Goal: Book appointment/travel/reservation

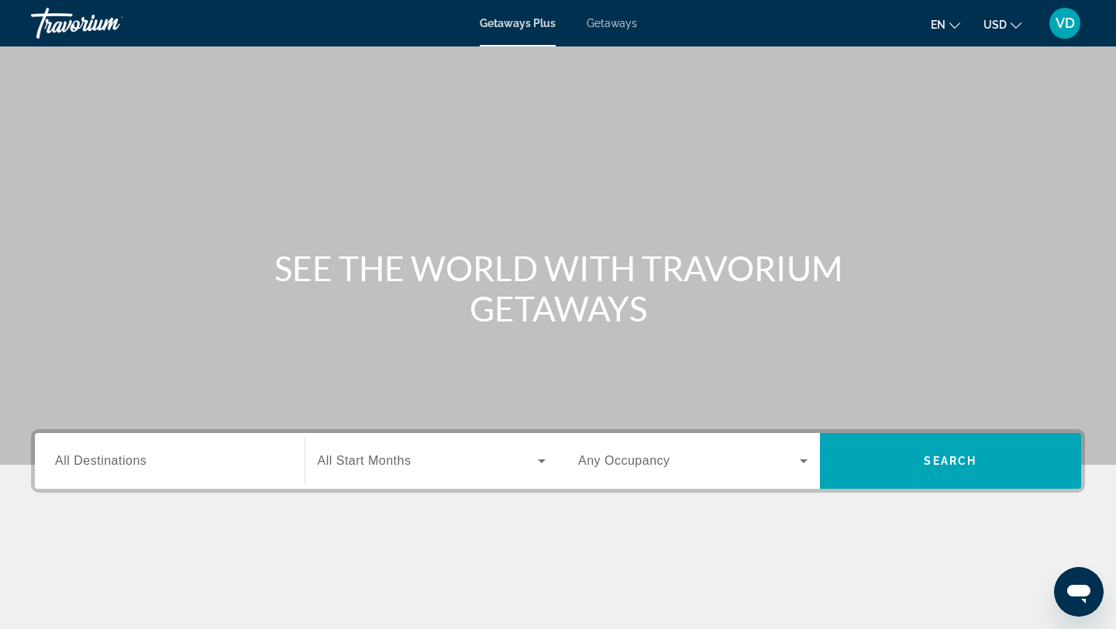
click at [601, 19] on span "Getaways" at bounding box center [612, 23] width 50 height 12
click at [181, 472] on div "Search widget" at bounding box center [169, 461] width 229 height 44
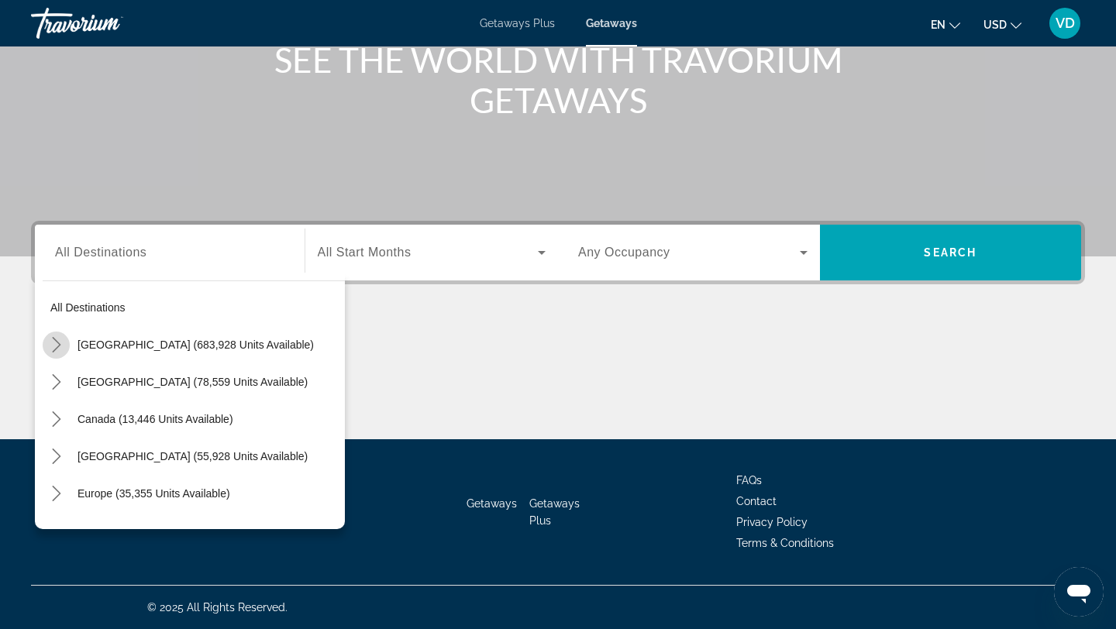
click at [59, 348] on icon "Toggle United States (683,928 units available) submenu" at bounding box center [56, 344] width 15 height 15
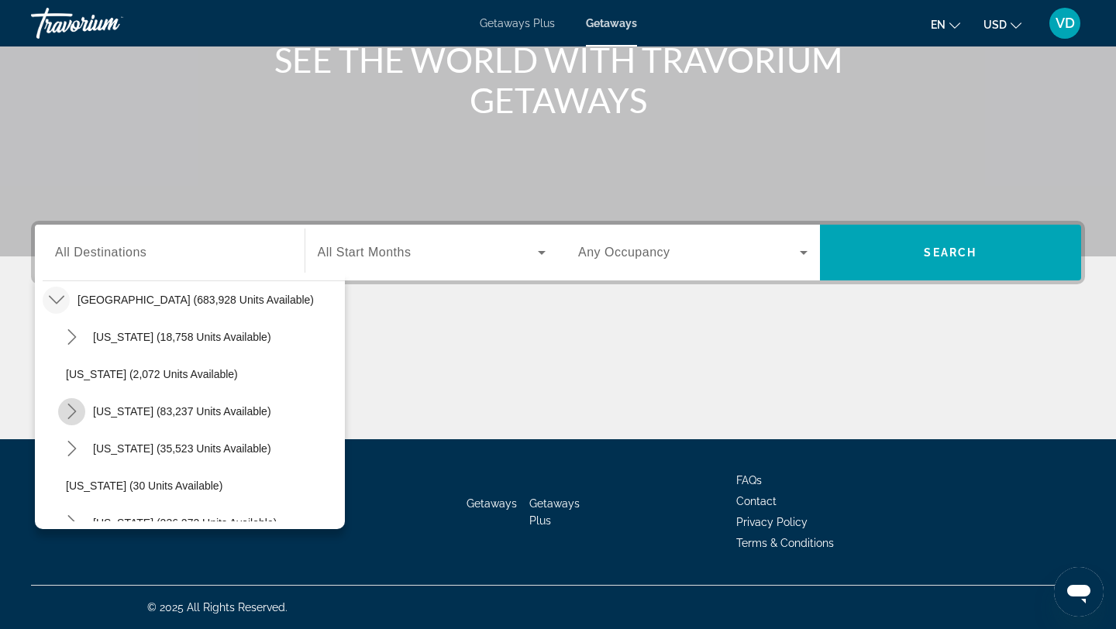
click at [74, 411] on icon "Toggle California (83,237 units available) submenu" at bounding box center [71, 411] width 9 height 15
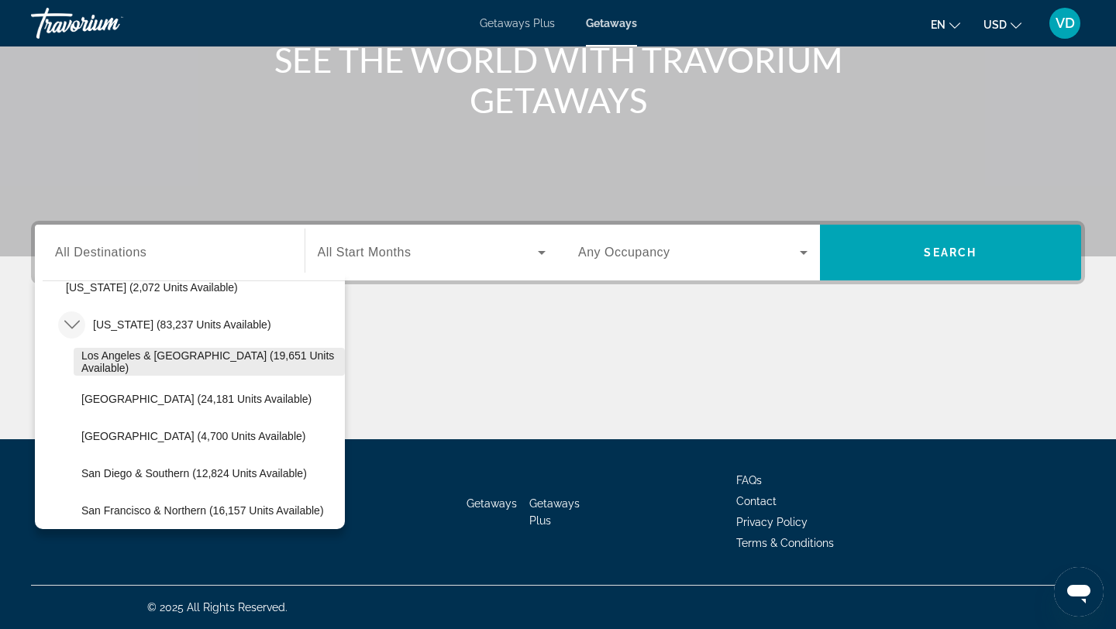
scroll to position [146, 0]
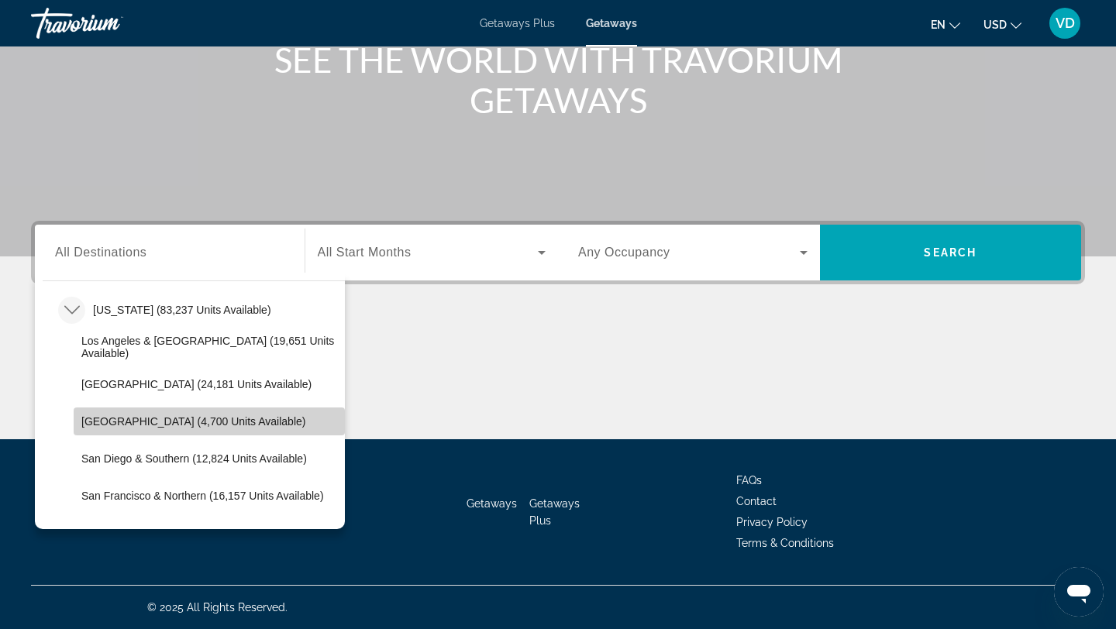
click at [98, 425] on span "Palm Springs (4,700 units available)" at bounding box center [193, 421] width 224 height 12
type input "**********"
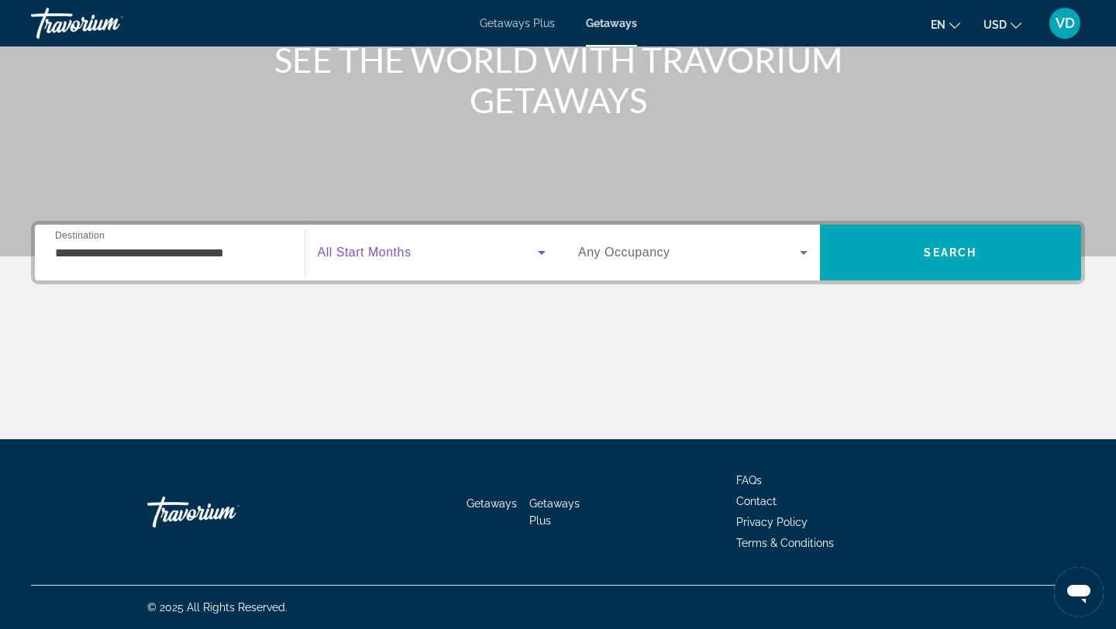
click at [541, 257] on icon "Search widget" at bounding box center [541, 252] width 19 height 19
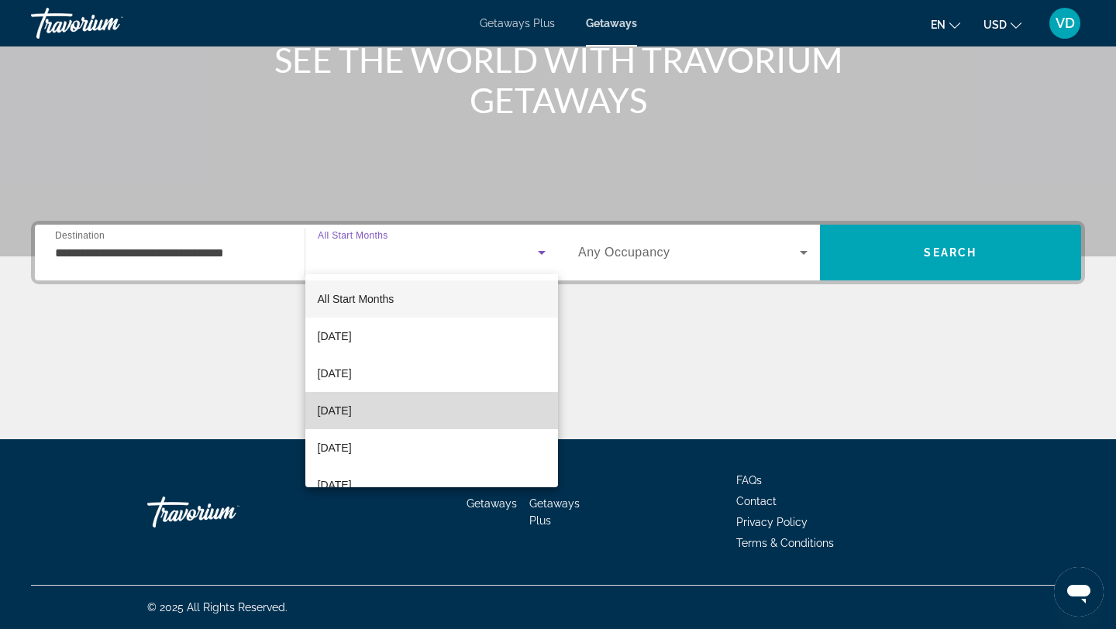
click at [467, 408] on mat-option "December 2025" at bounding box center [431, 410] width 253 height 37
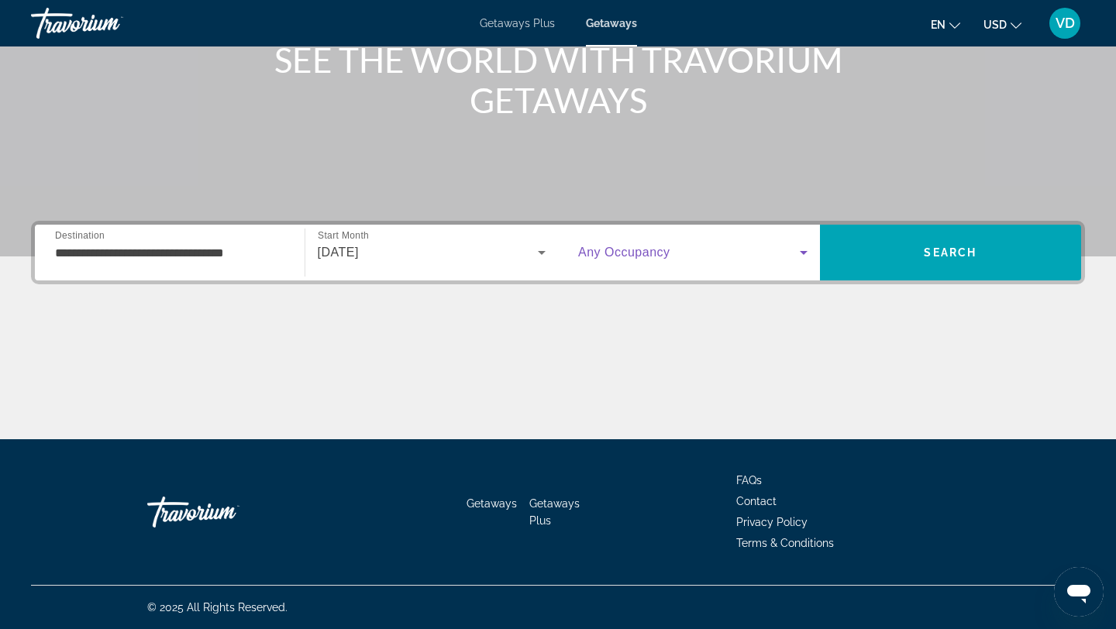
click at [804, 256] on icon "Search widget" at bounding box center [803, 252] width 19 height 19
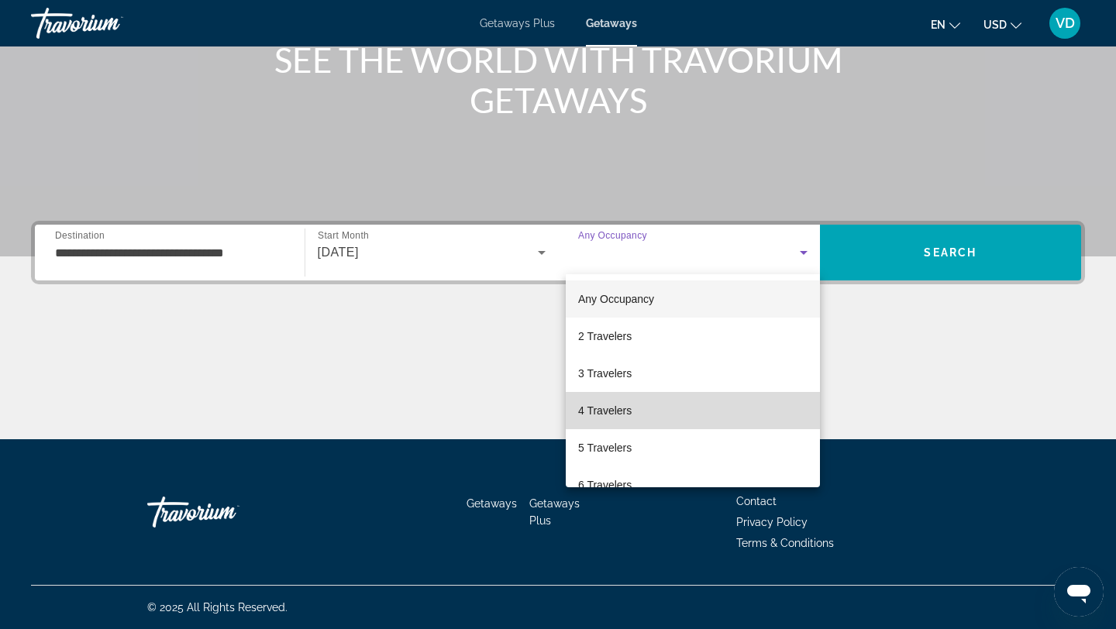
click at [750, 402] on mat-option "4 Travelers" at bounding box center [693, 410] width 254 height 37
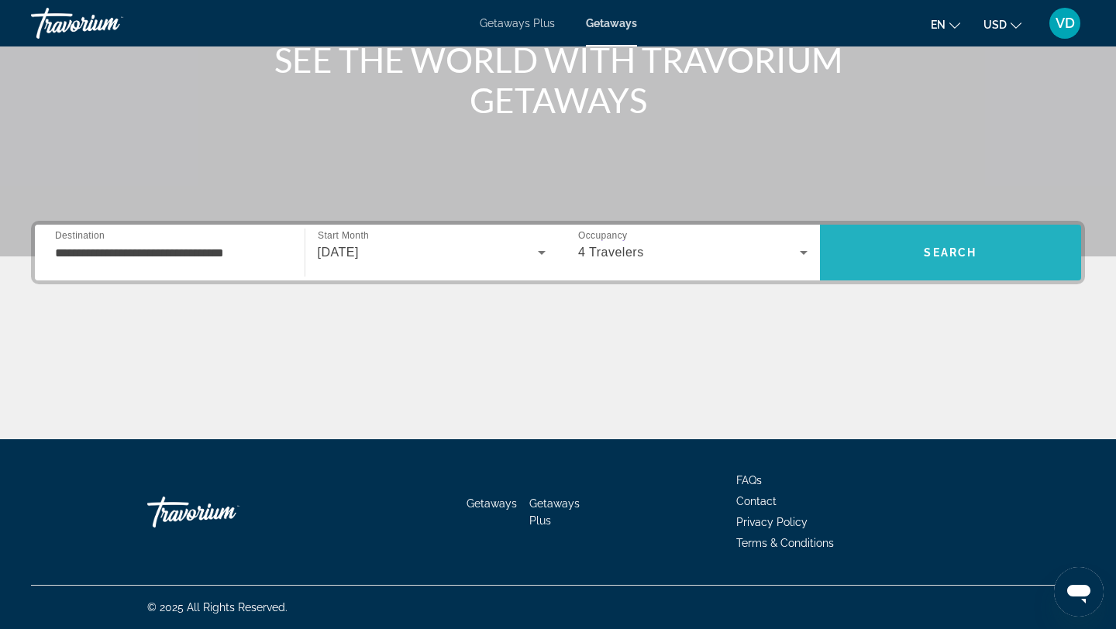
click at [939, 239] on span "Search" at bounding box center [951, 252] width 262 height 37
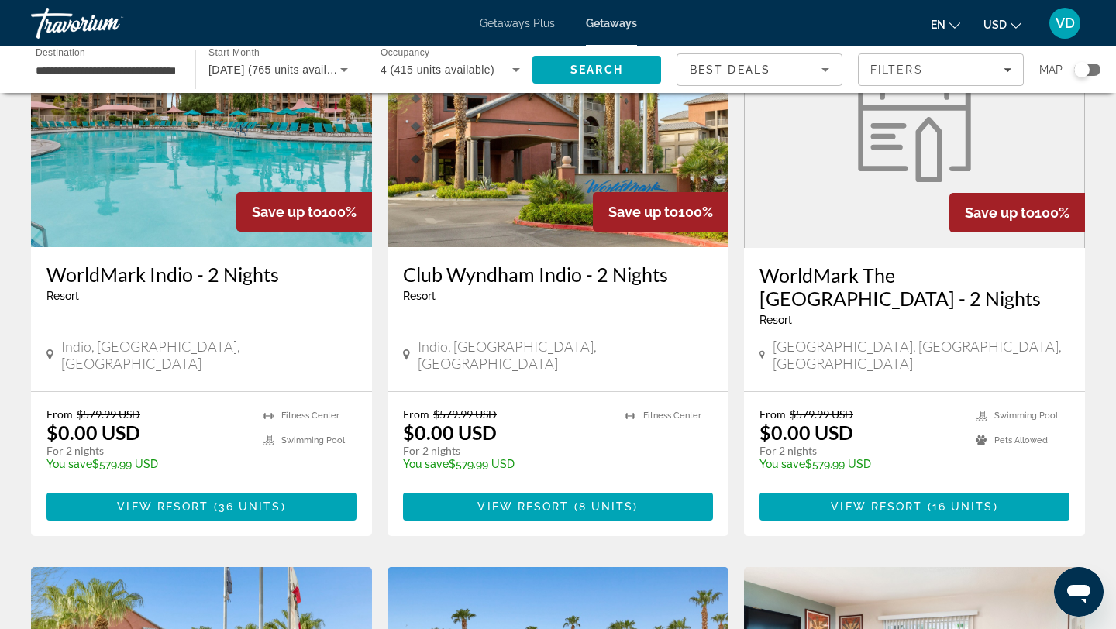
scroll to position [144, 0]
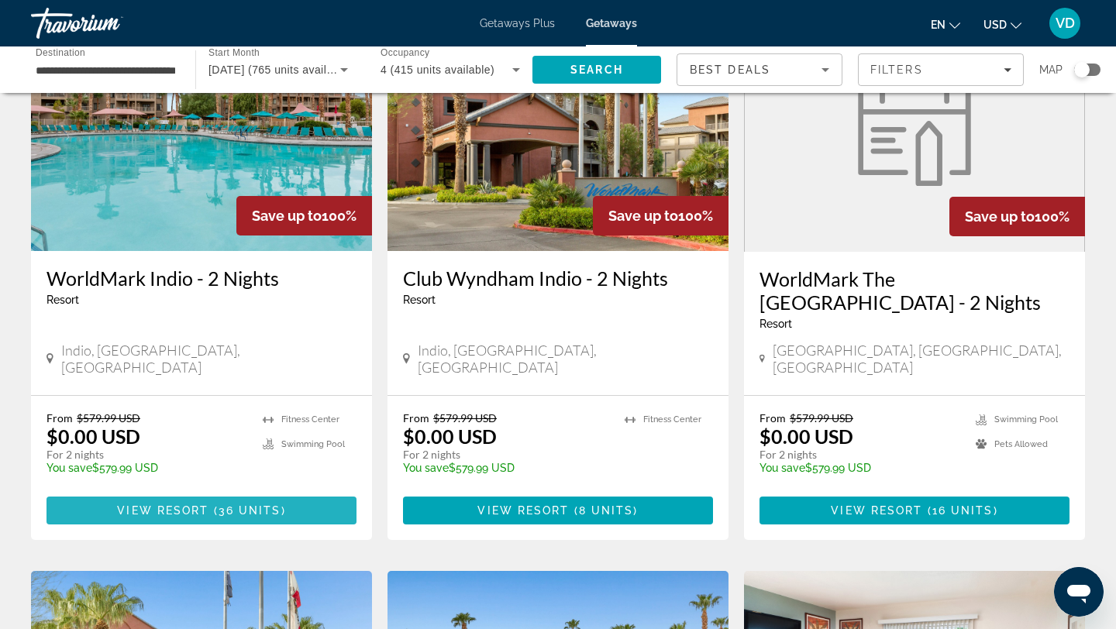
click at [195, 505] on span "View Resort" at bounding box center [162, 511] width 91 height 12
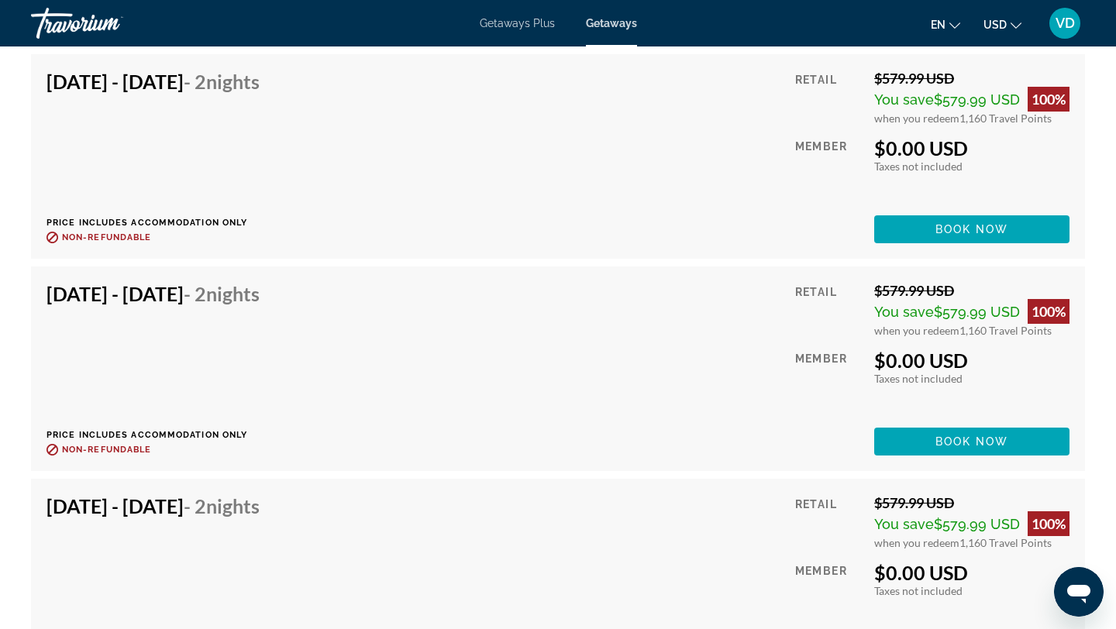
scroll to position [3909, 0]
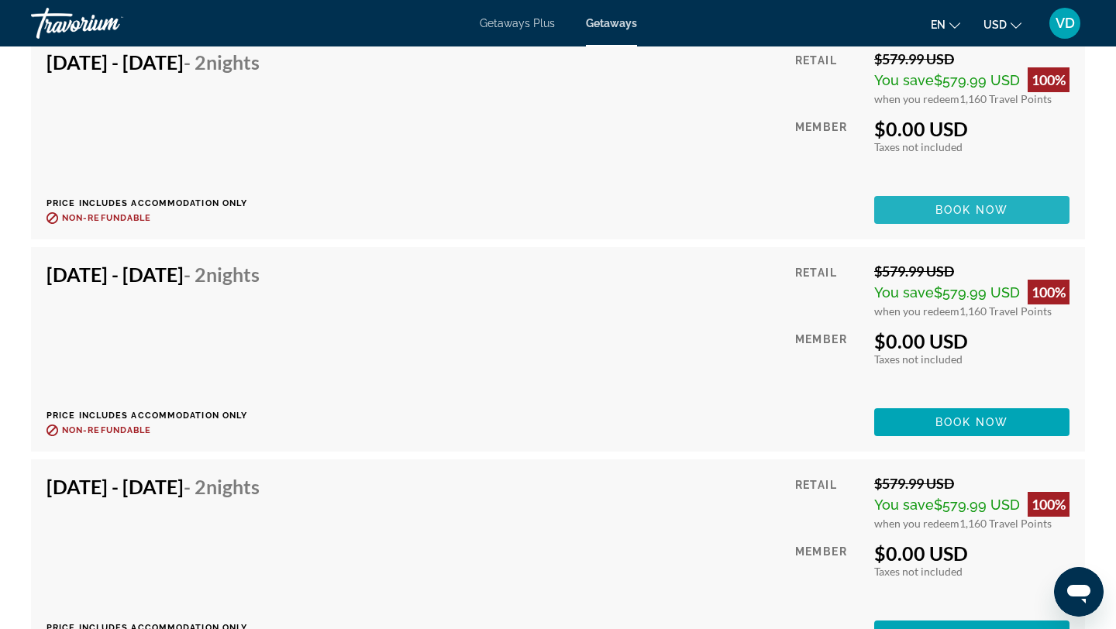
click at [935, 209] on span "Book now" at bounding box center [972, 210] width 74 height 12
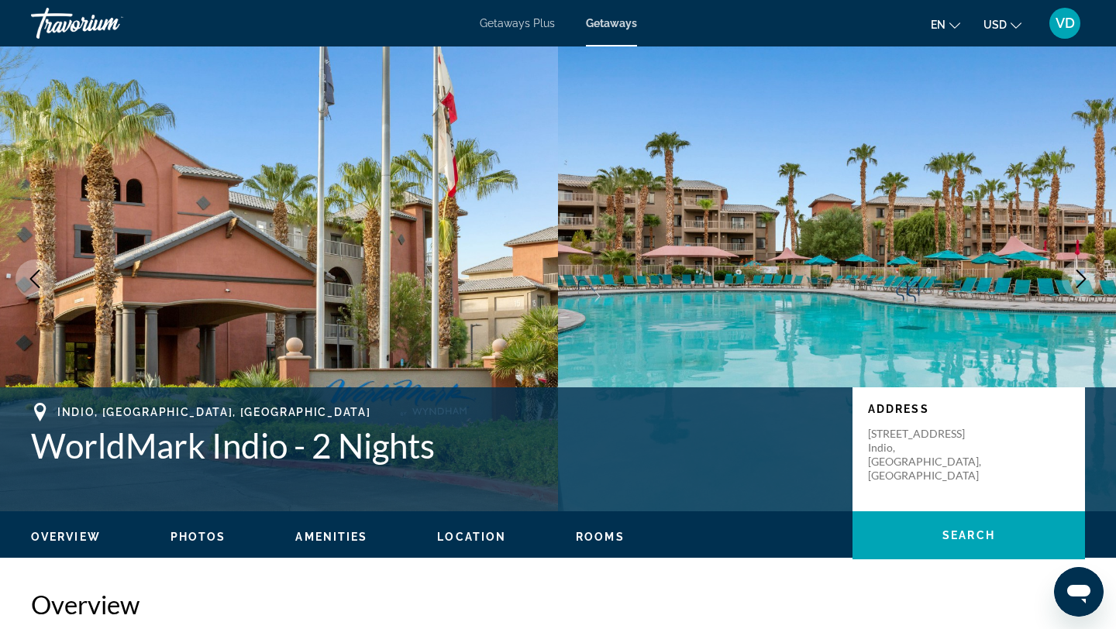
click at [1082, 281] on icon "Next image" at bounding box center [1081, 279] width 10 height 19
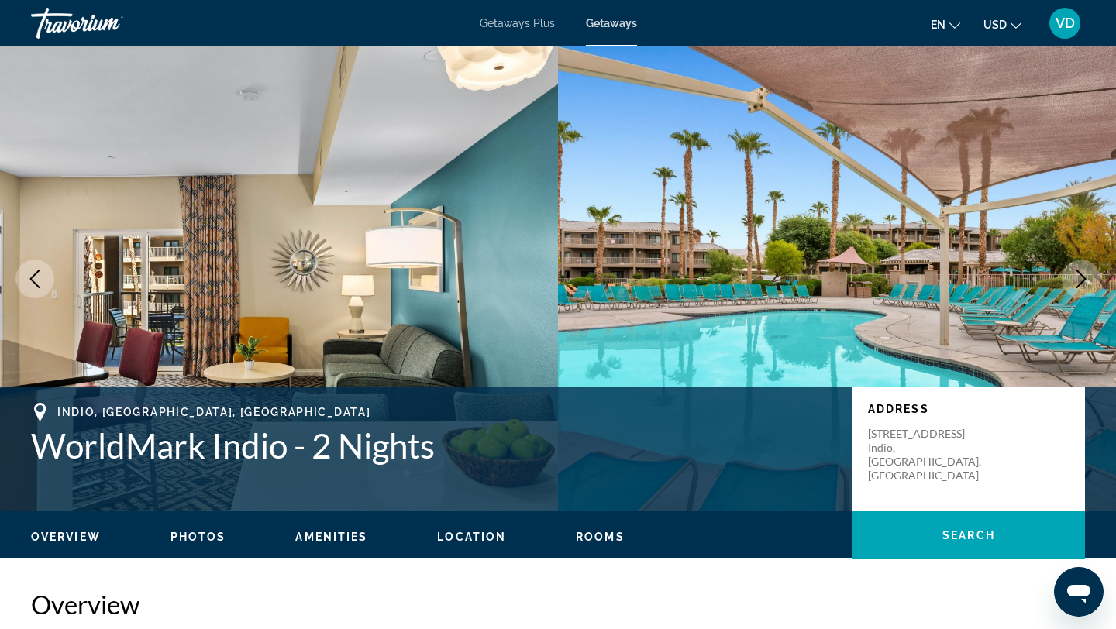
click at [1082, 281] on icon "Next image" at bounding box center [1081, 279] width 10 height 19
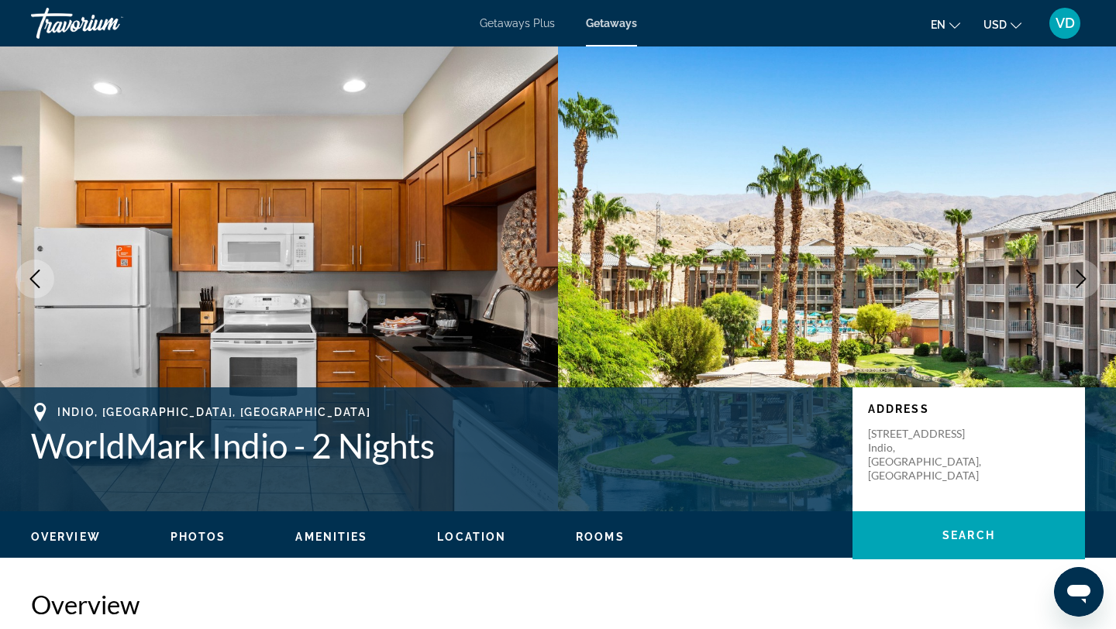
click at [1081, 277] on icon "Next image" at bounding box center [1081, 279] width 19 height 19
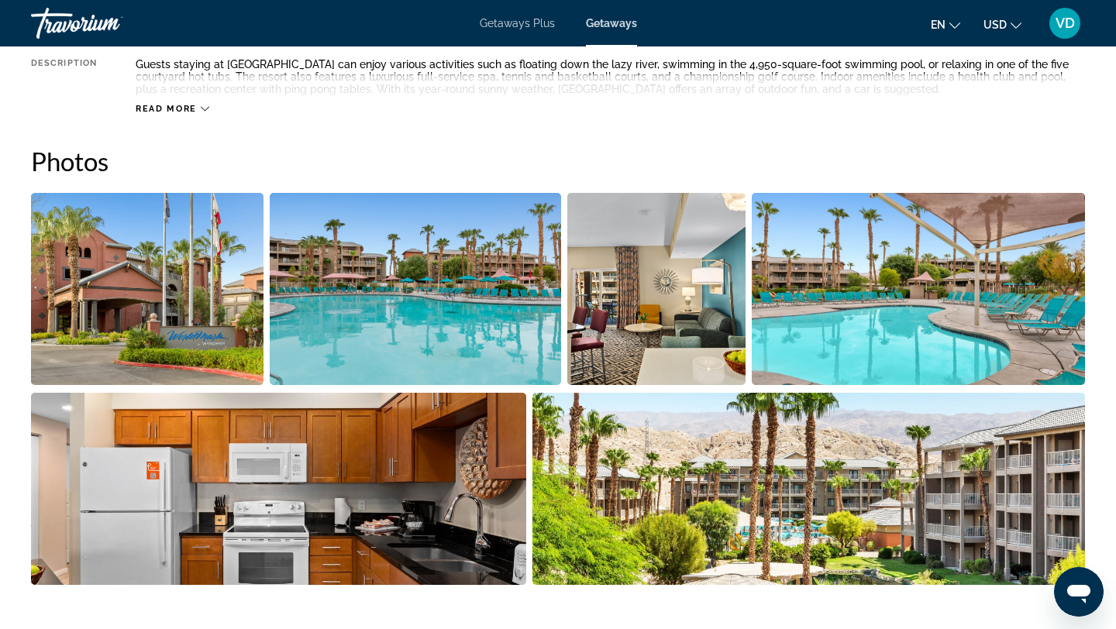
scroll to position [633, 0]
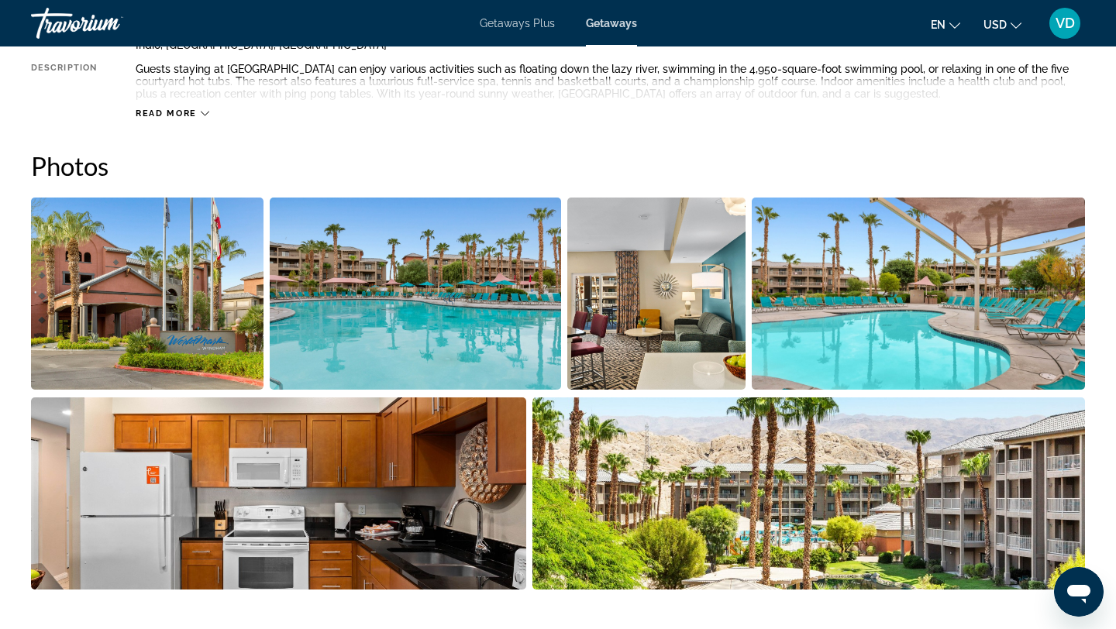
click at [201, 315] on img "Open full-screen image slider" at bounding box center [147, 294] width 232 height 192
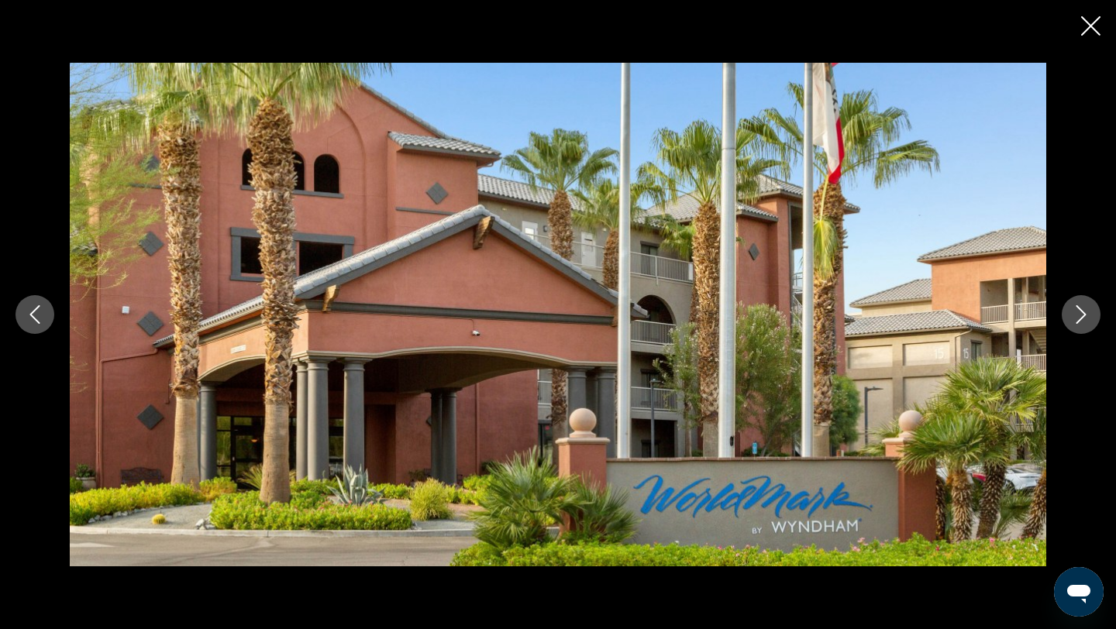
click at [1076, 316] on icon "Next image" at bounding box center [1081, 314] width 19 height 19
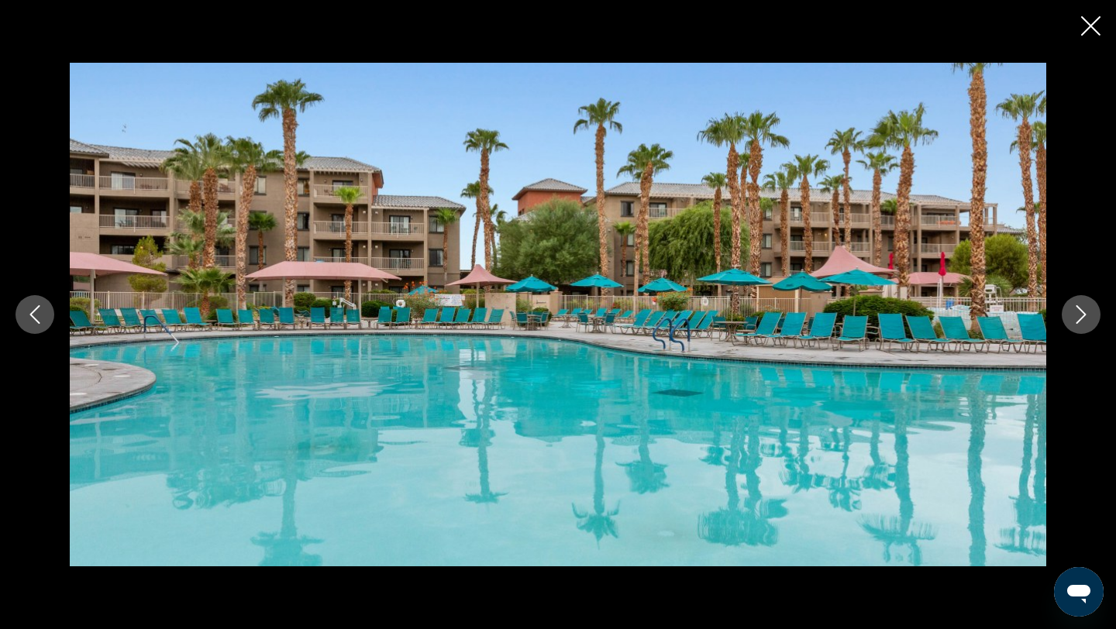
click at [1085, 315] on icon "Next image" at bounding box center [1081, 314] width 19 height 19
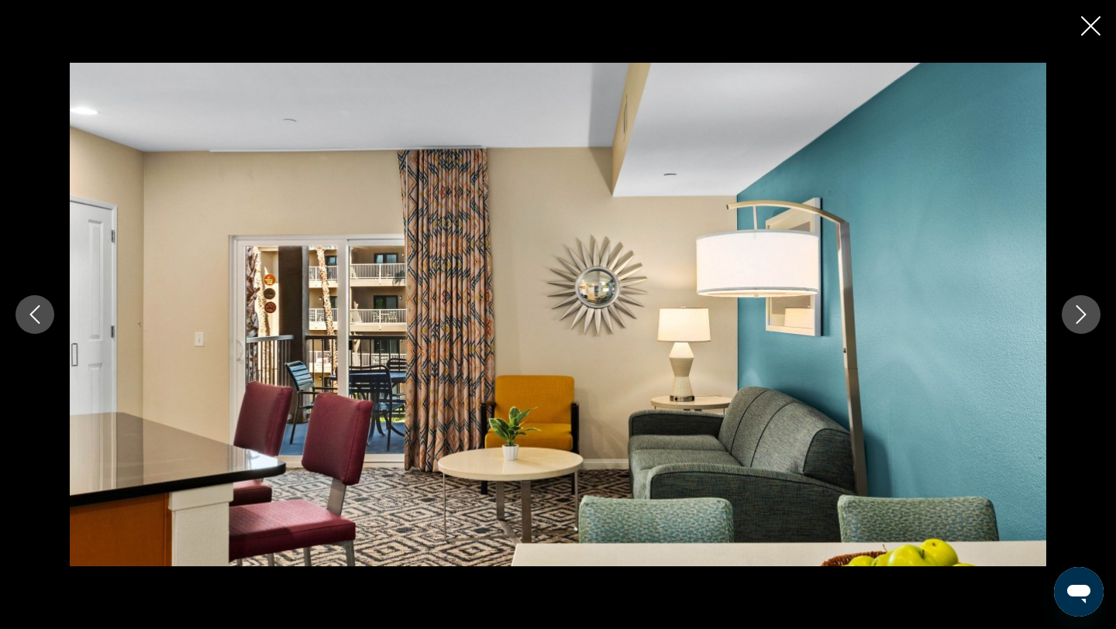
click at [1085, 315] on icon "Next image" at bounding box center [1081, 314] width 19 height 19
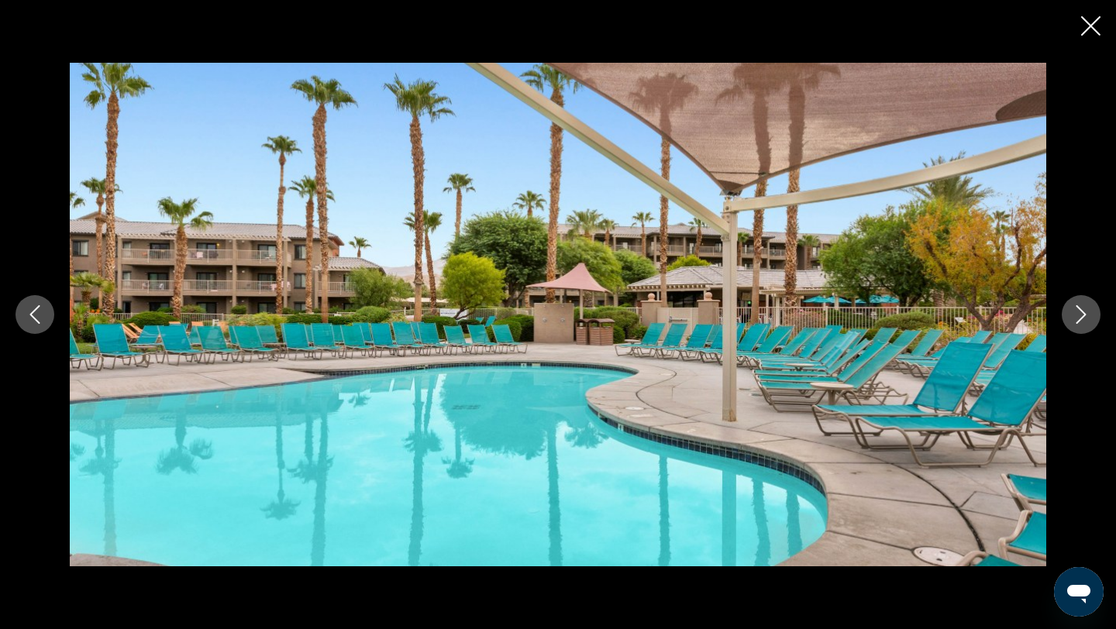
click at [1085, 315] on icon "Next image" at bounding box center [1081, 314] width 19 height 19
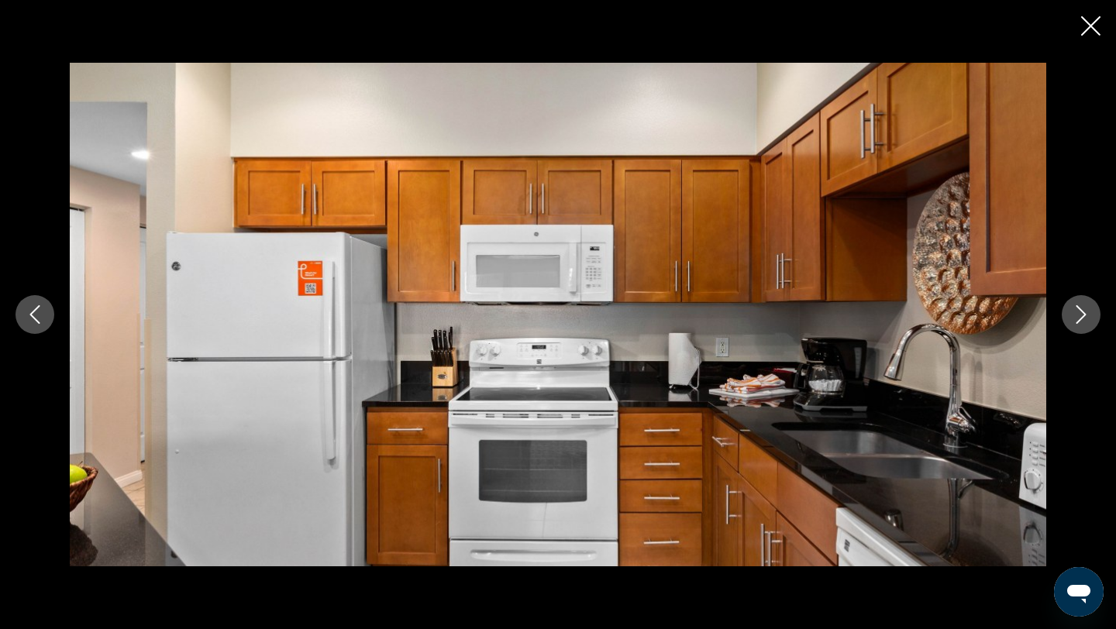
click at [1085, 315] on icon "Next image" at bounding box center [1081, 314] width 19 height 19
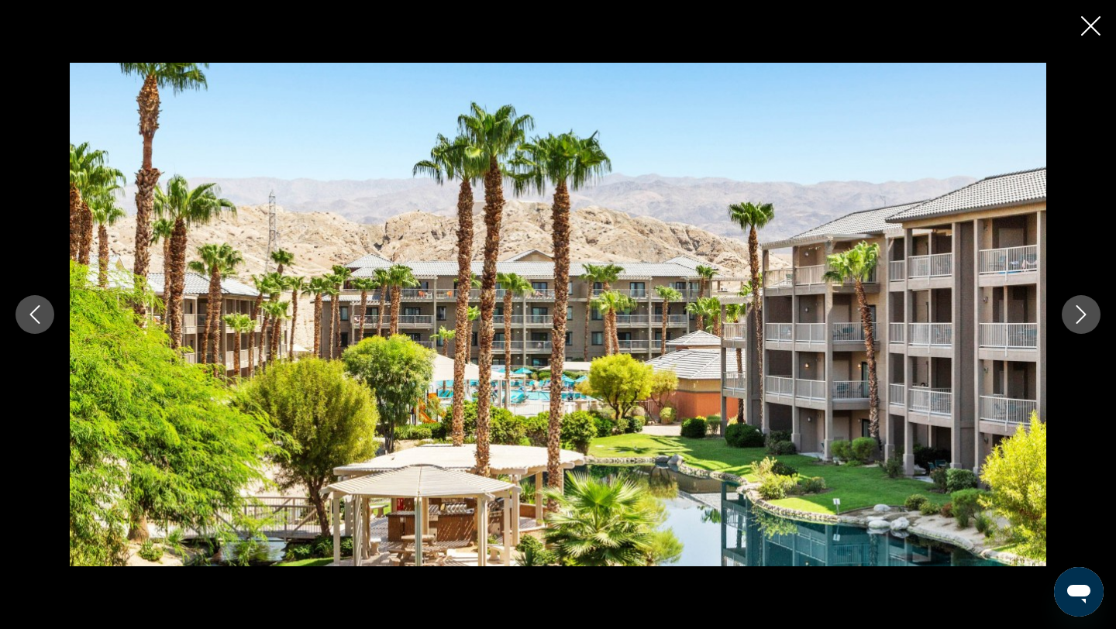
click at [1085, 315] on icon "Next image" at bounding box center [1081, 314] width 19 height 19
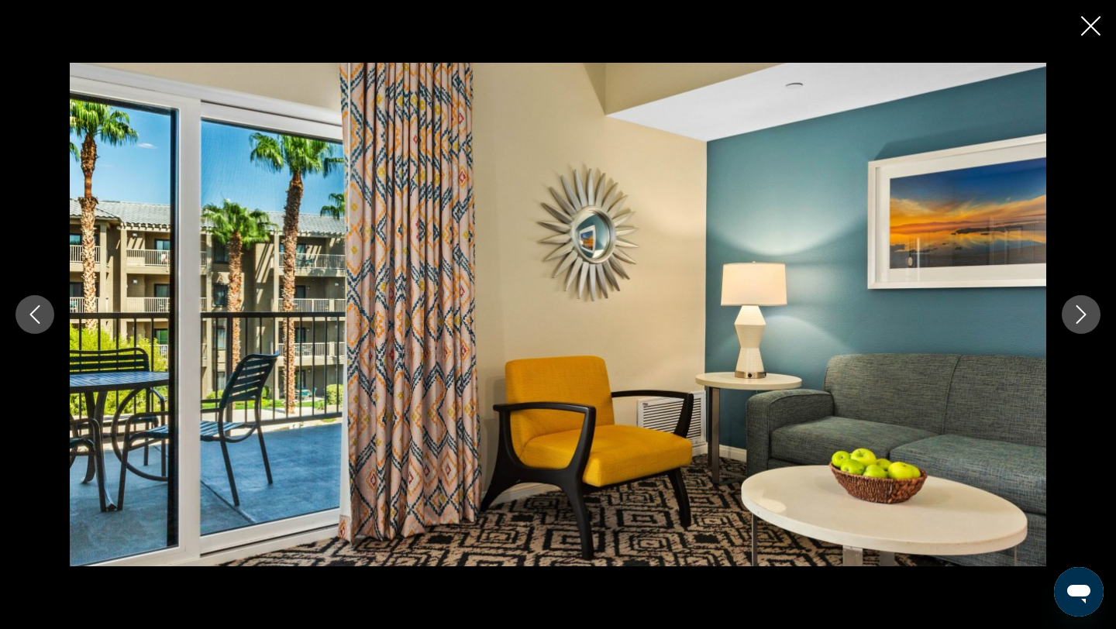
click at [1085, 315] on icon "Next image" at bounding box center [1081, 314] width 19 height 19
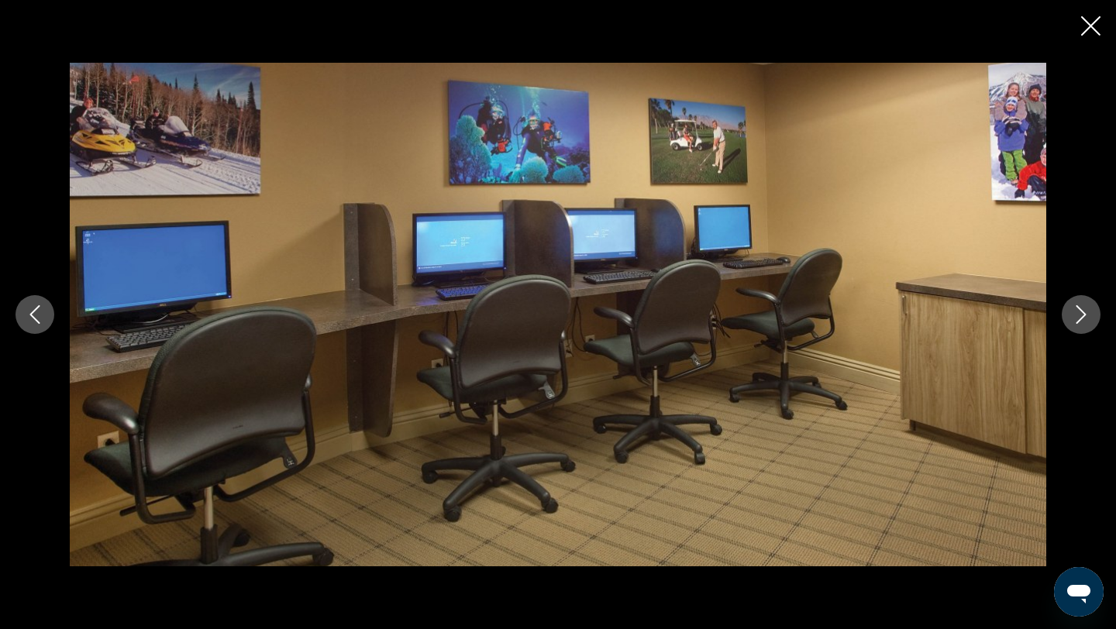
click at [27, 322] on icon "Previous image" at bounding box center [35, 314] width 19 height 19
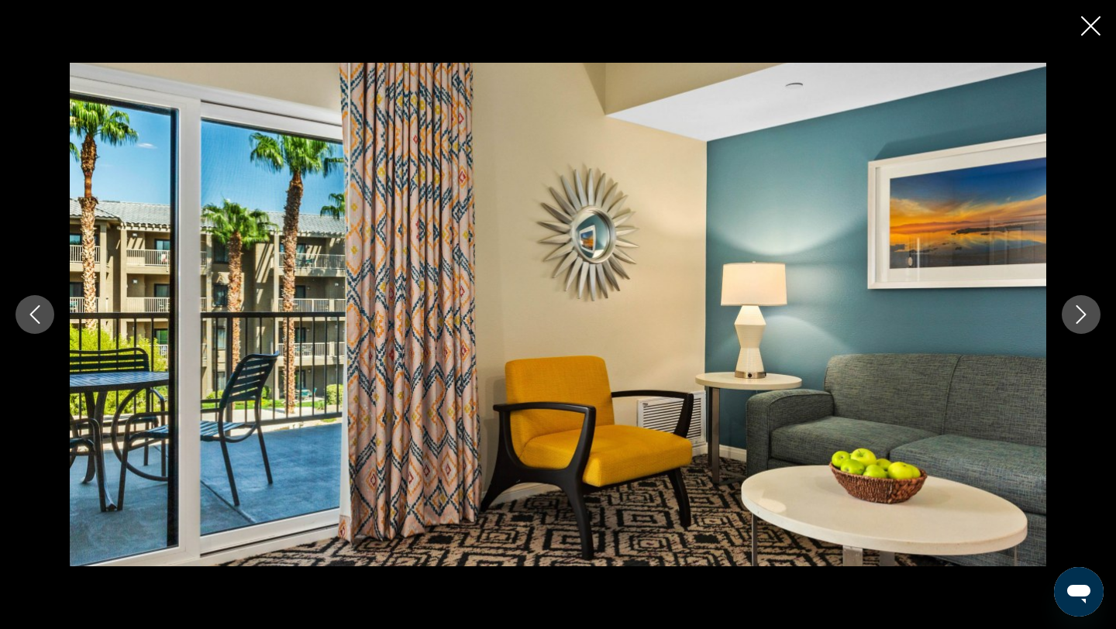
click at [27, 322] on icon "Previous image" at bounding box center [35, 314] width 19 height 19
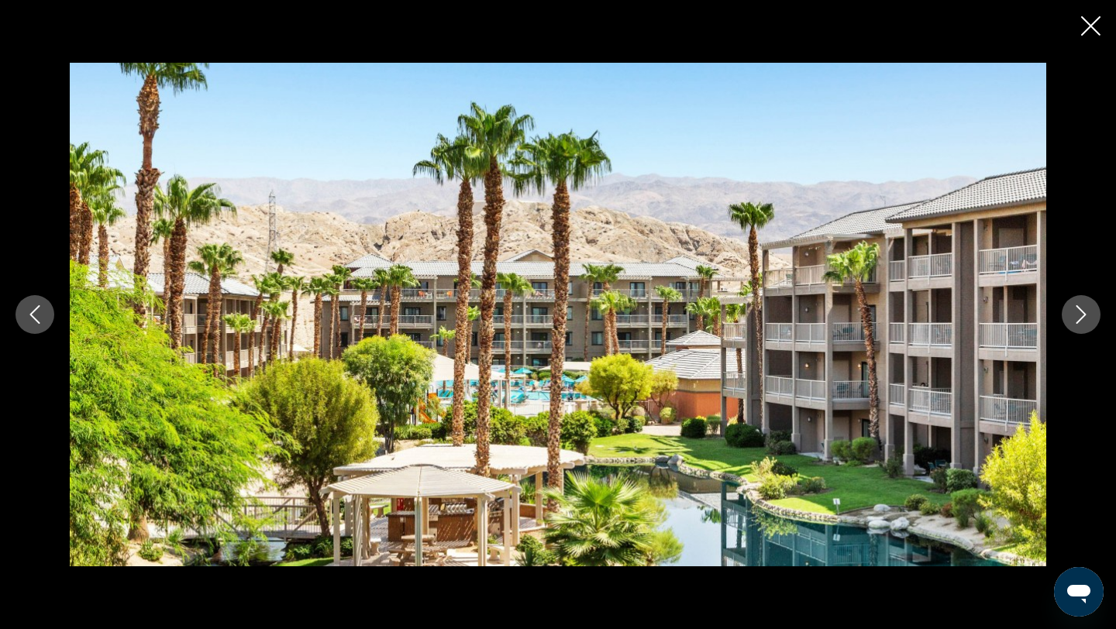
click at [33, 319] on icon "Previous image" at bounding box center [35, 314] width 19 height 19
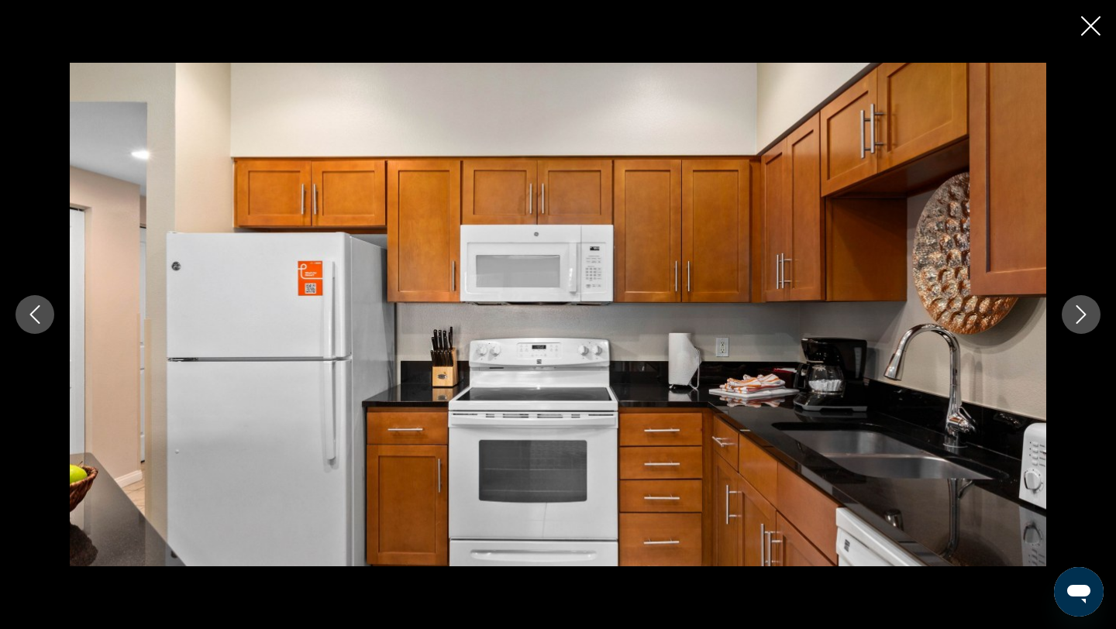
click at [33, 319] on icon "Previous image" at bounding box center [35, 314] width 19 height 19
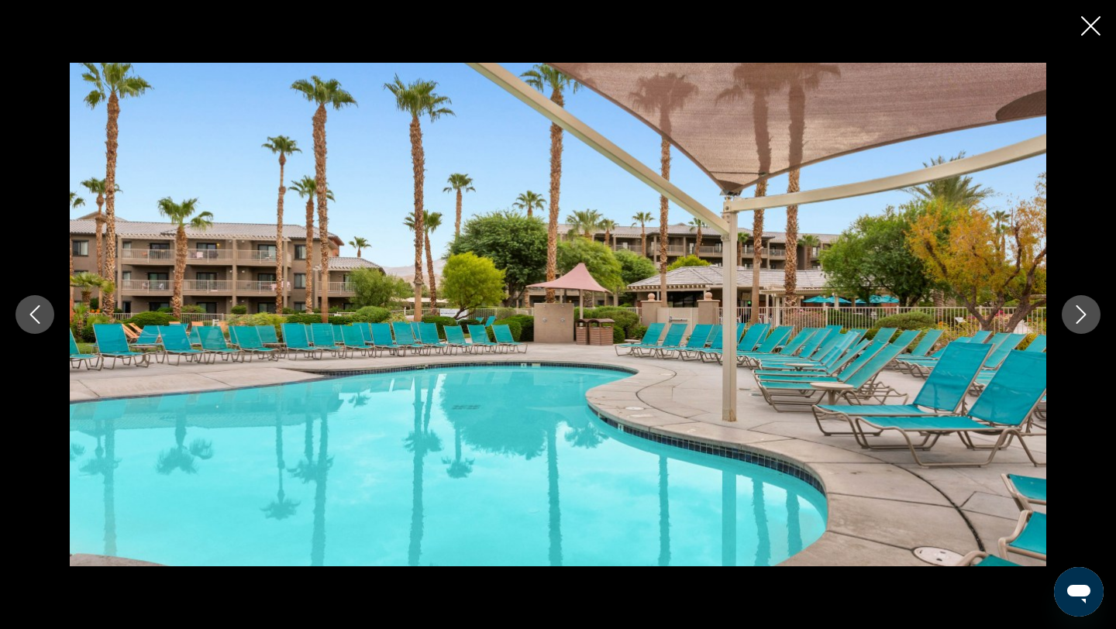
click at [33, 319] on icon "Previous image" at bounding box center [35, 314] width 19 height 19
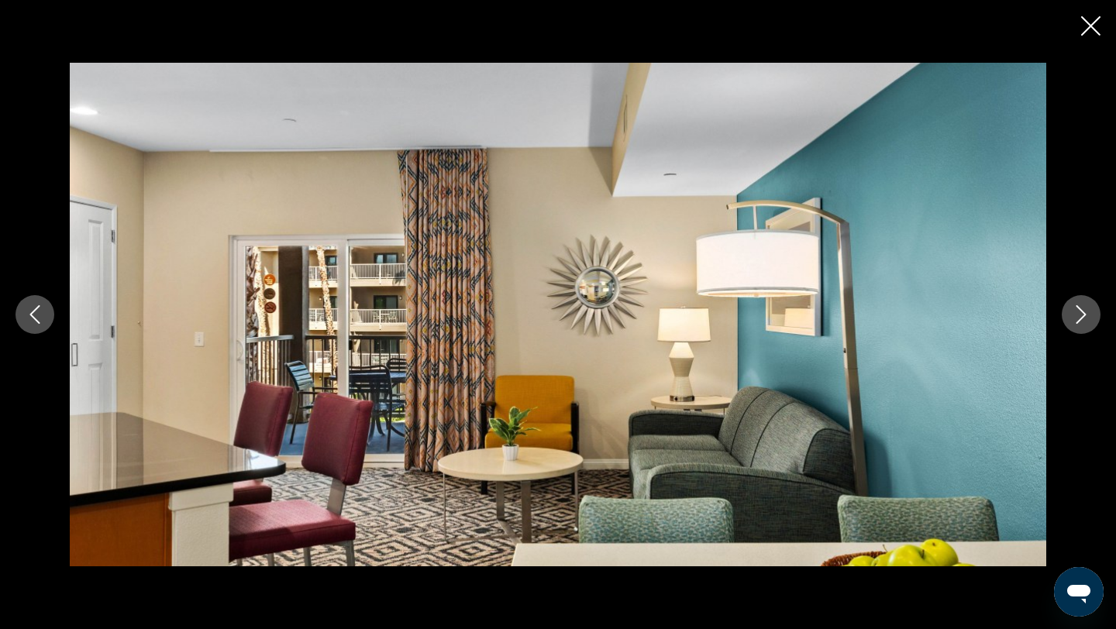
click at [33, 319] on icon "Previous image" at bounding box center [35, 314] width 19 height 19
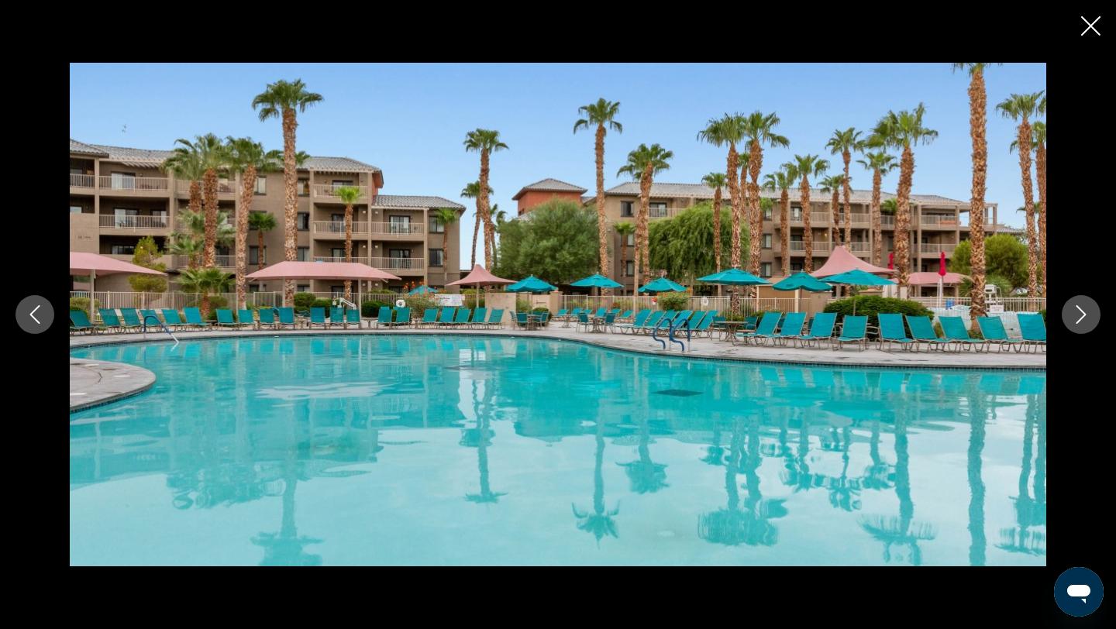
click at [1090, 27] on icon "Close slideshow" at bounding box center [1090, 25] width 19 height 19
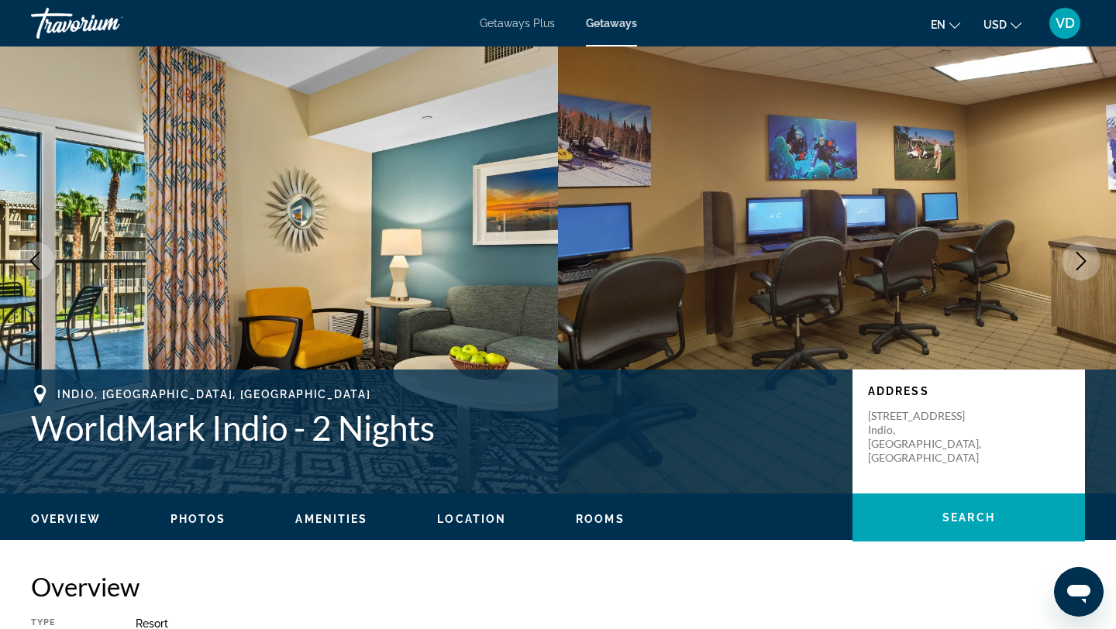
scroll to position [0, 0]
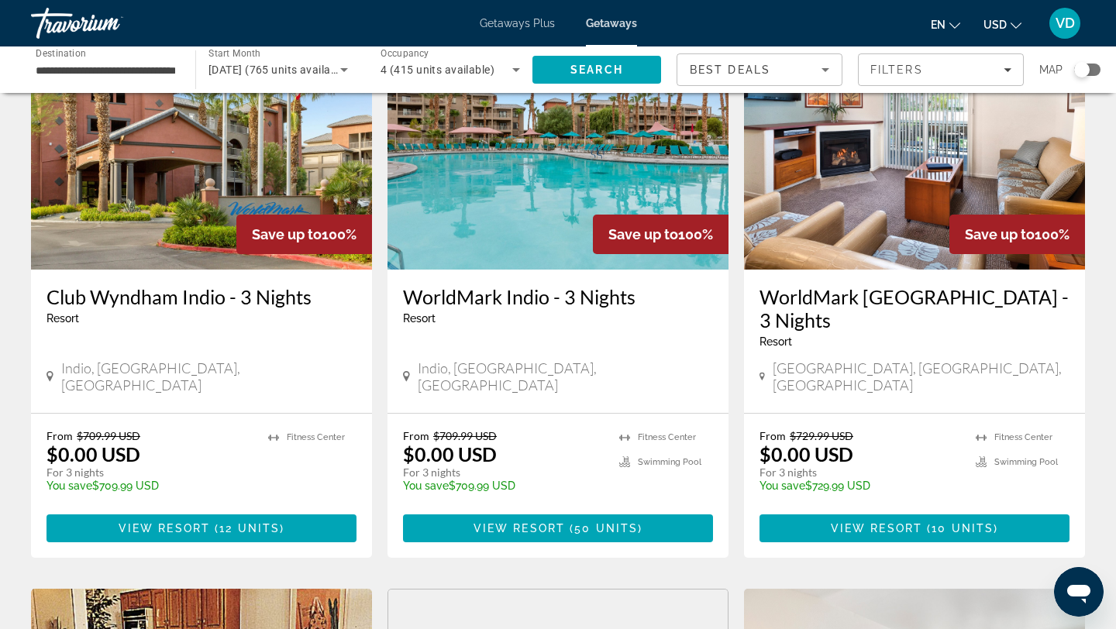
scroll to position [696, 0]
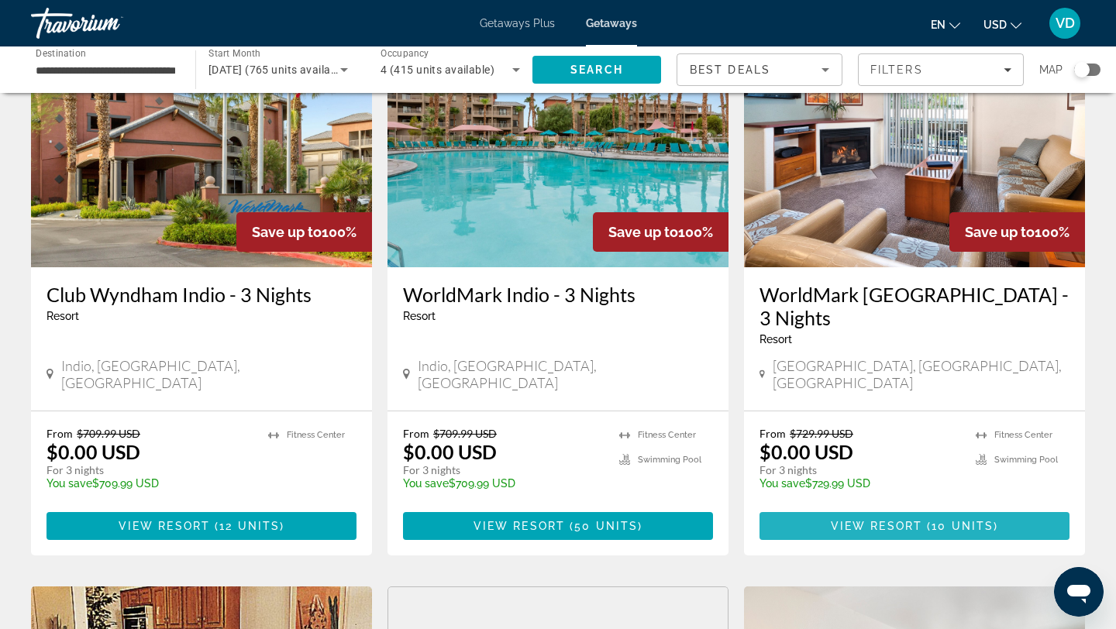
click at [881, 520] on span "View Resort" at bounding box center [876, 526] width 91 height 12
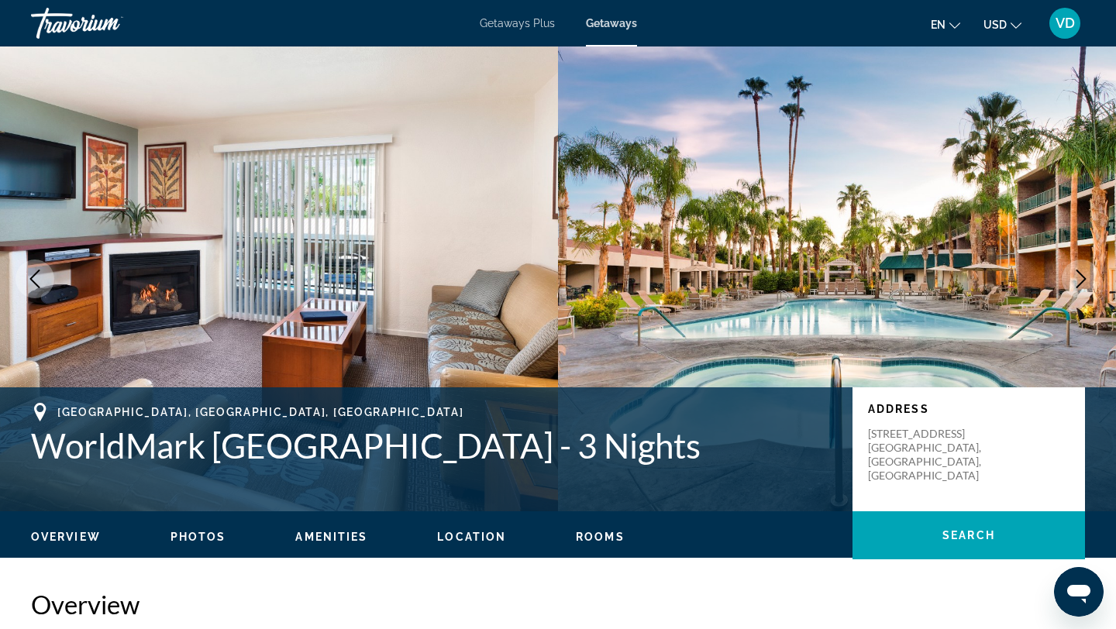
click at [1082, 279] on icon "Next image" at bounding box center [1081, 279] width 19 height 19
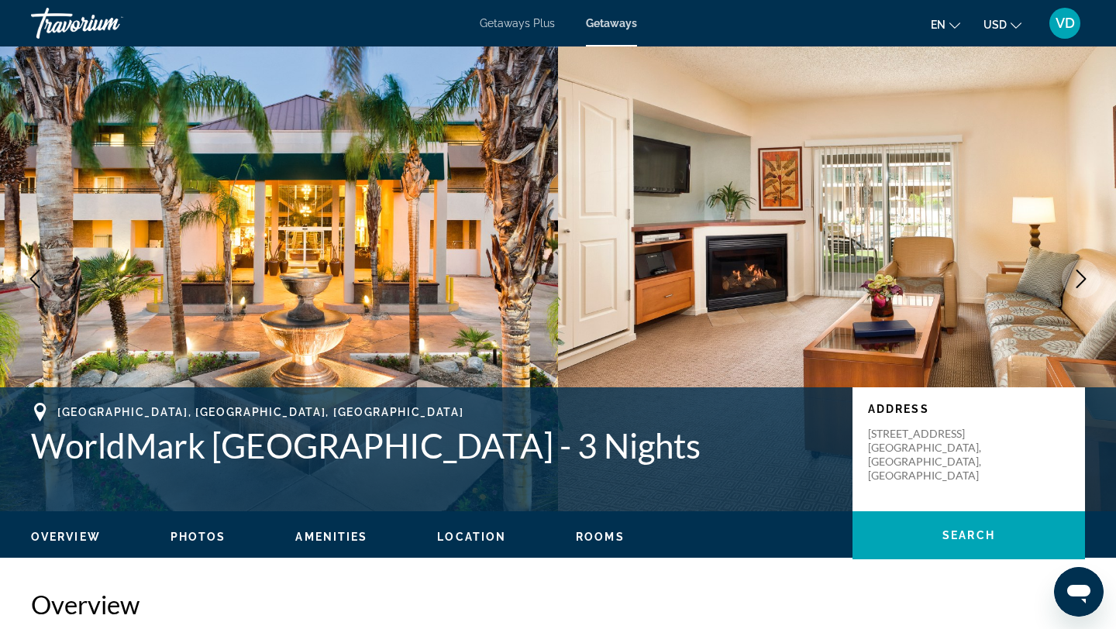
click at [1082, 279] on icon "Next image" at bounding box center [1081, 279] width 19 height 19
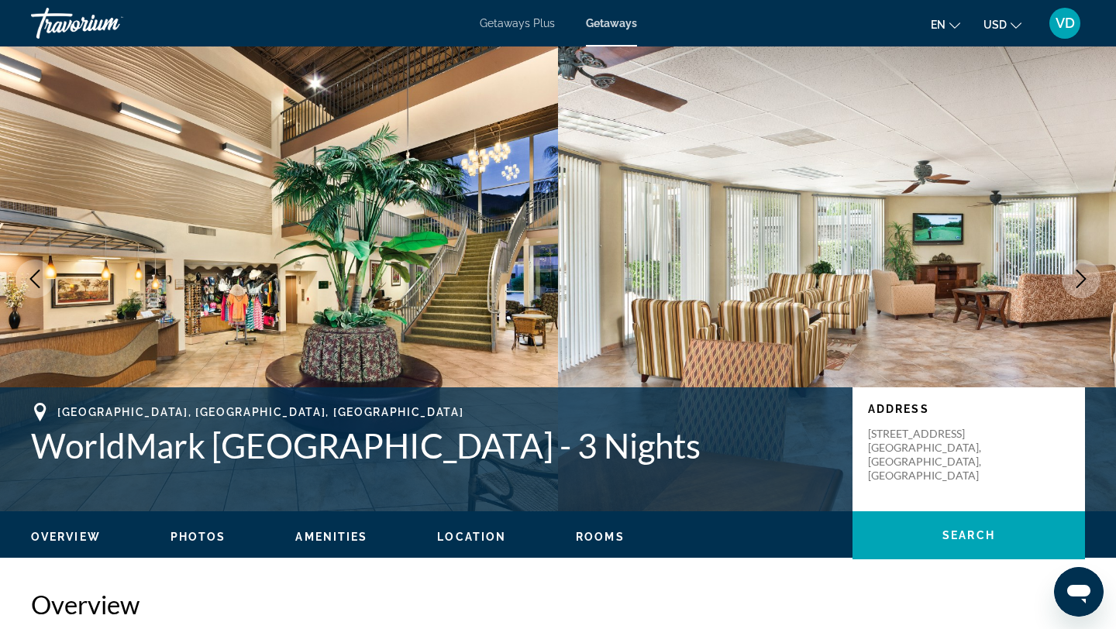
click at [1082, 276] on icon "Next image" at bounding box center [1081, 279] width 10 height 19
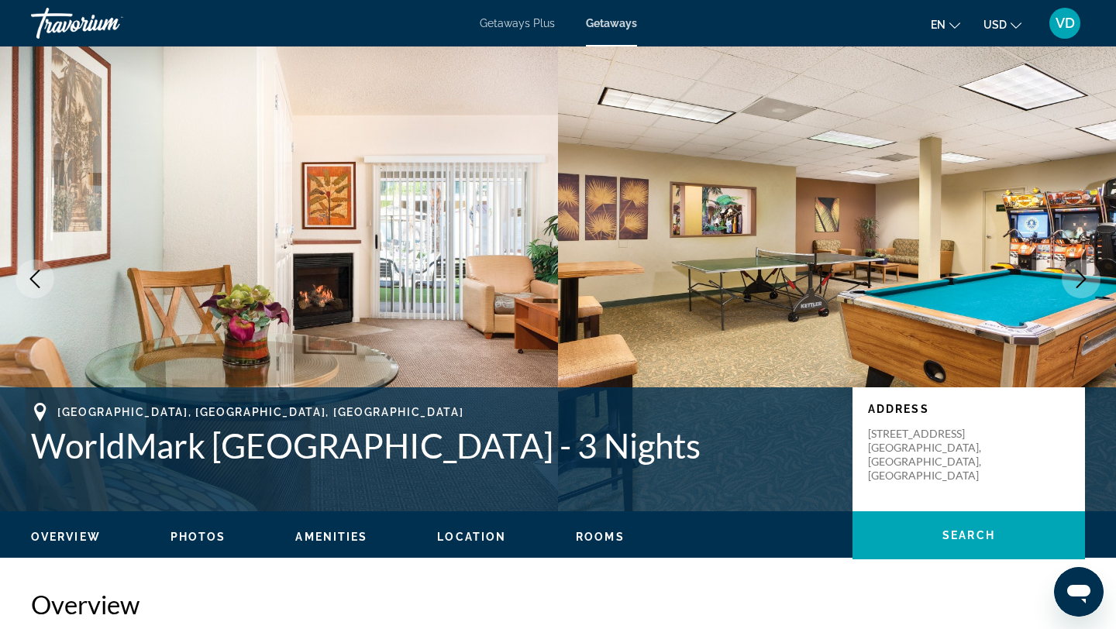
click at [1082, 276] on icon "Next image" at bounding box center [1081, 279] width 10 height 19
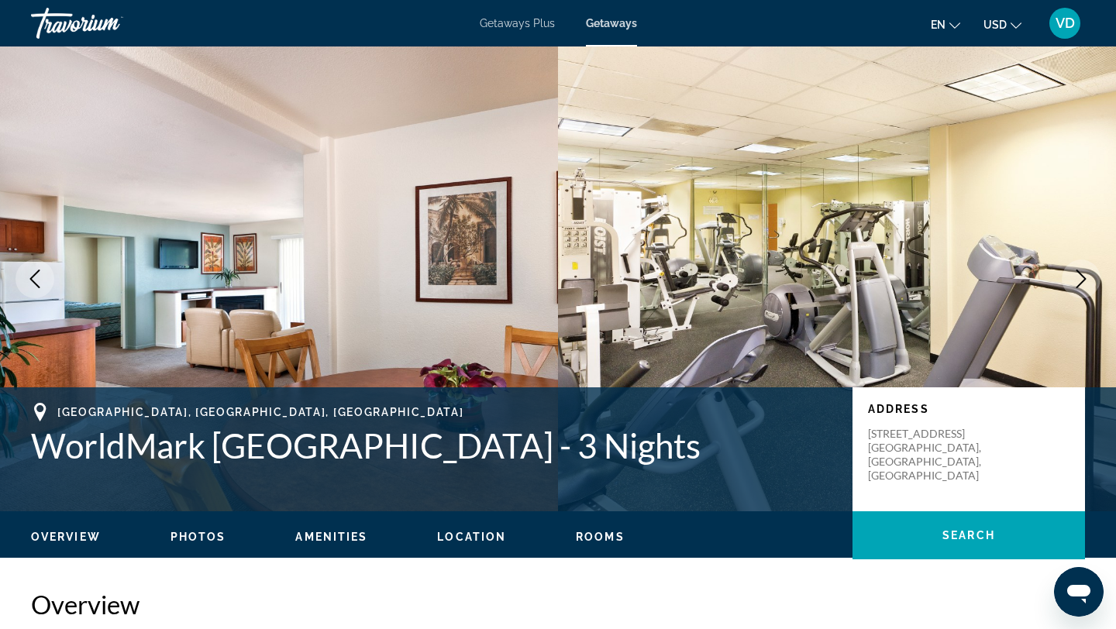
click at [1080, 277] on icon "Next image" at bounding box center [1081, 279] width 19 height 19
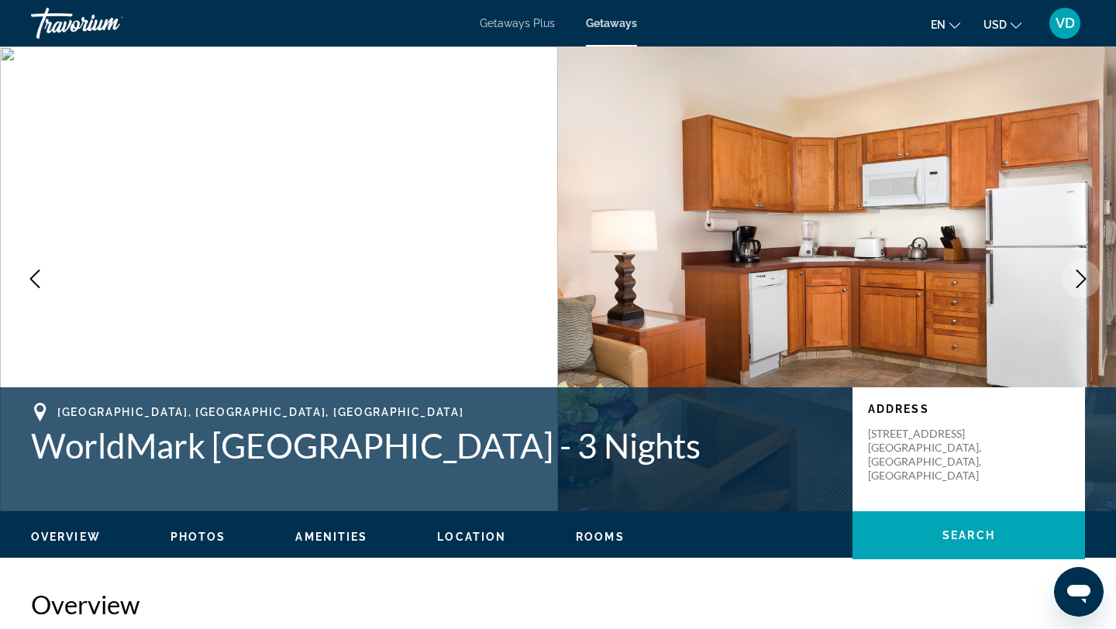
click at [1080, 274] on icon "Next image" at bounding box center [1081, 279] width 10 height 19
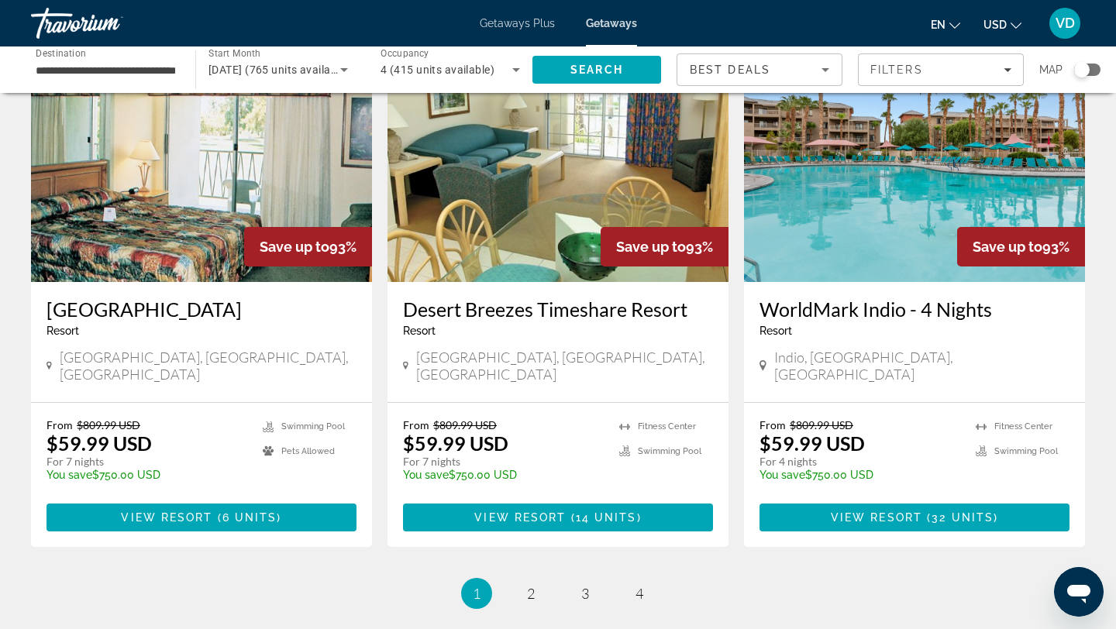
scroll to position [1837, 0]
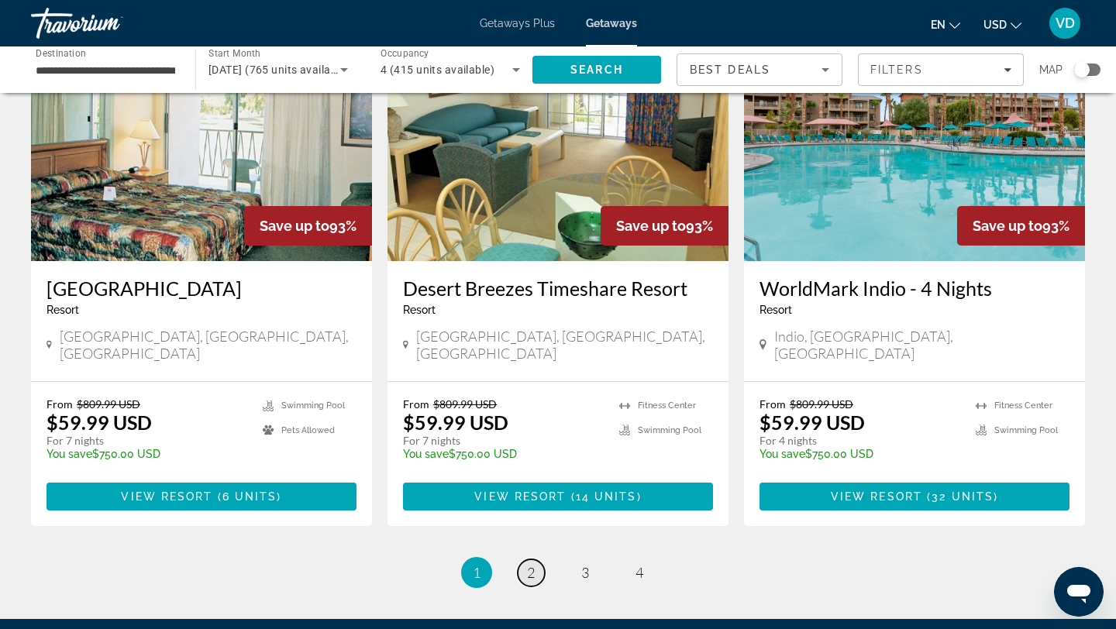
click at [525, 560] on link "page 2" at bounding box center [531, 573] width 27 height 27
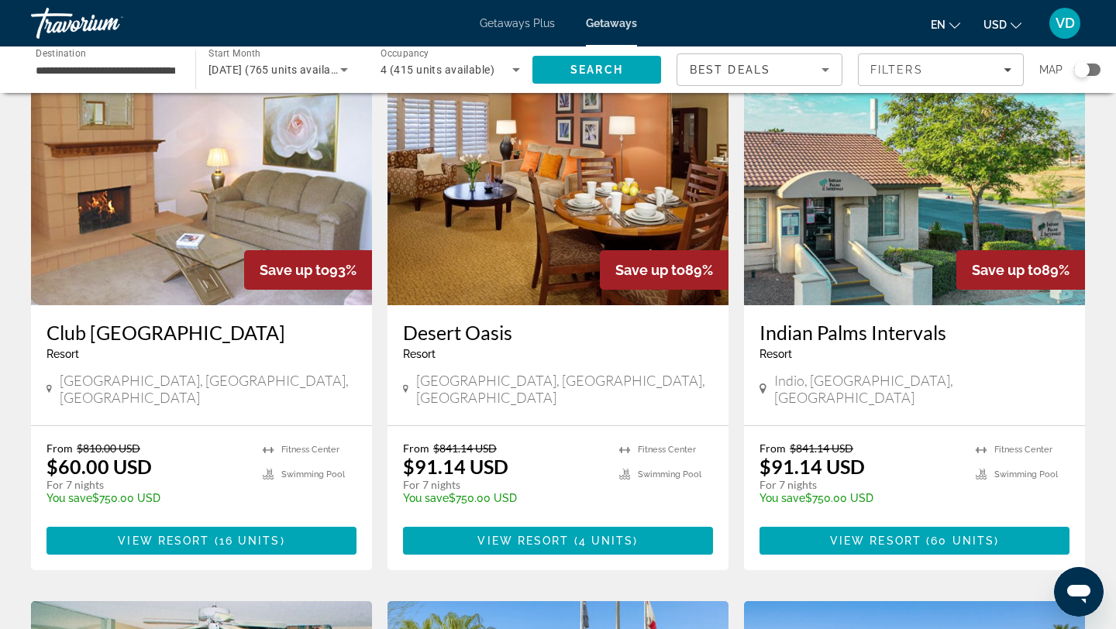
scroll to position [98, 0]
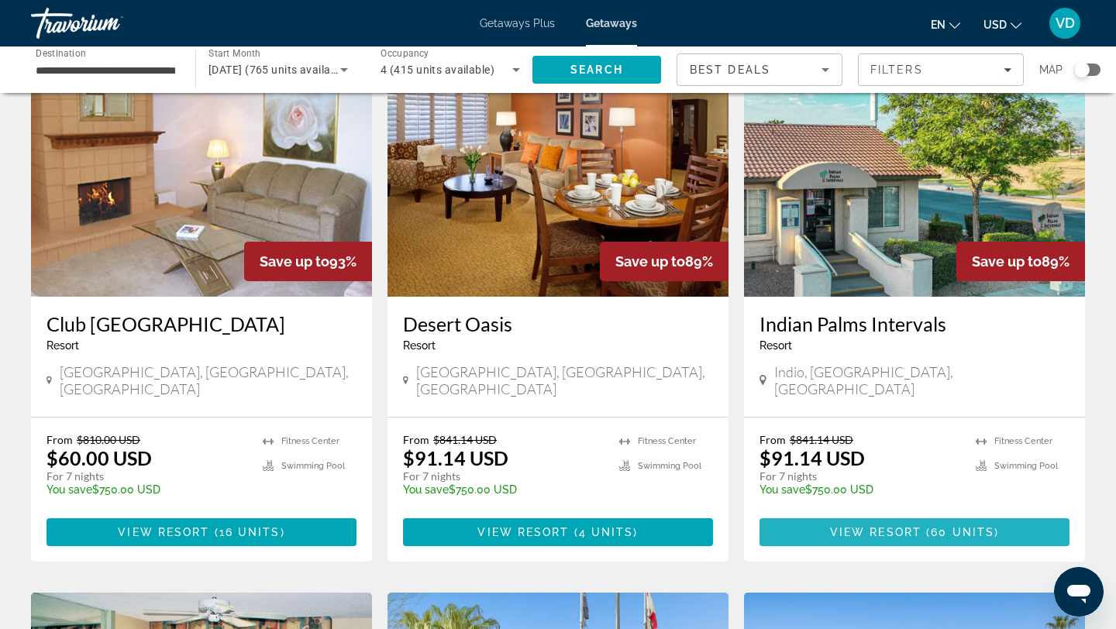
click at [868, 526] on span "View Resort" at bounding box center [875, 532] width 91 height 12
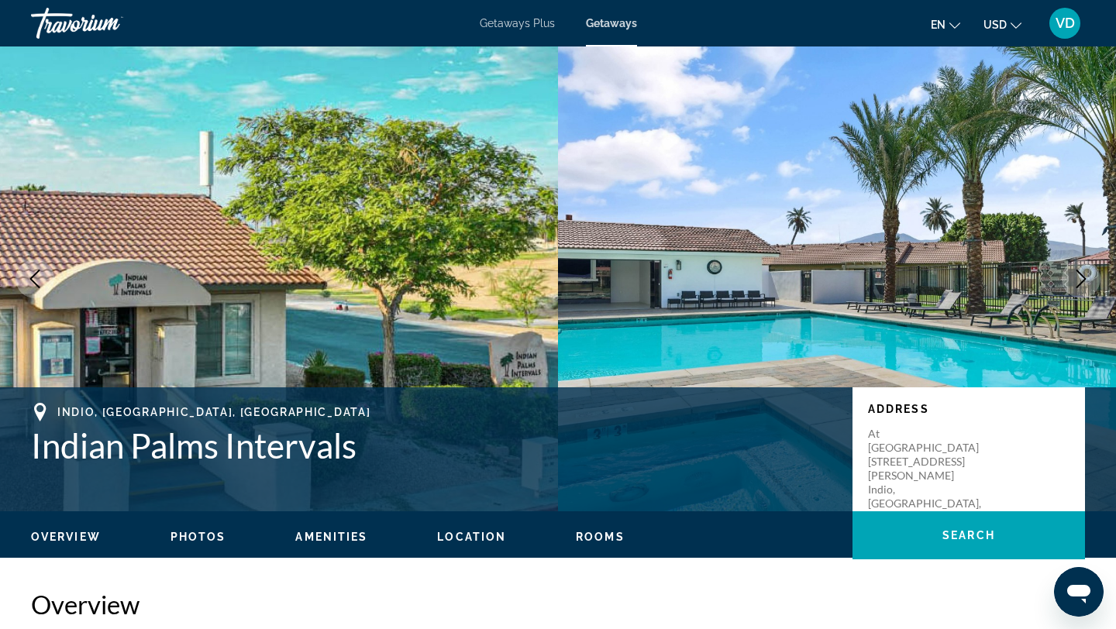
click at [1087, 274] on icon "Next image" at bounding box center [1081, 279] width 19 height 19
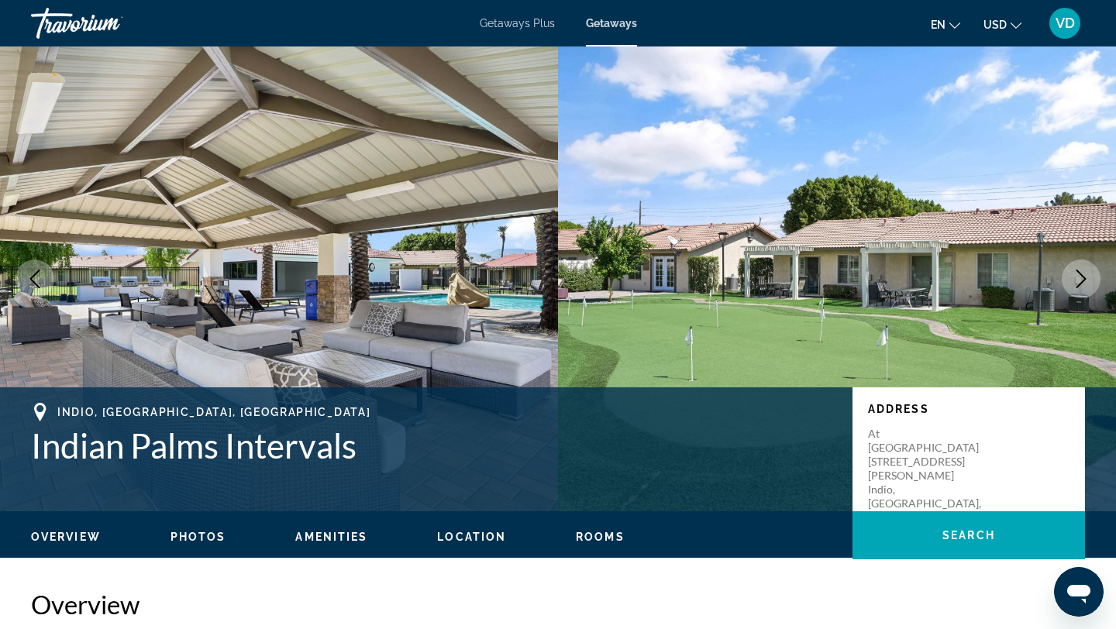
click at [1081, 278] on icon "Next image" at bounding box center [1081, 279] width 19 height 19
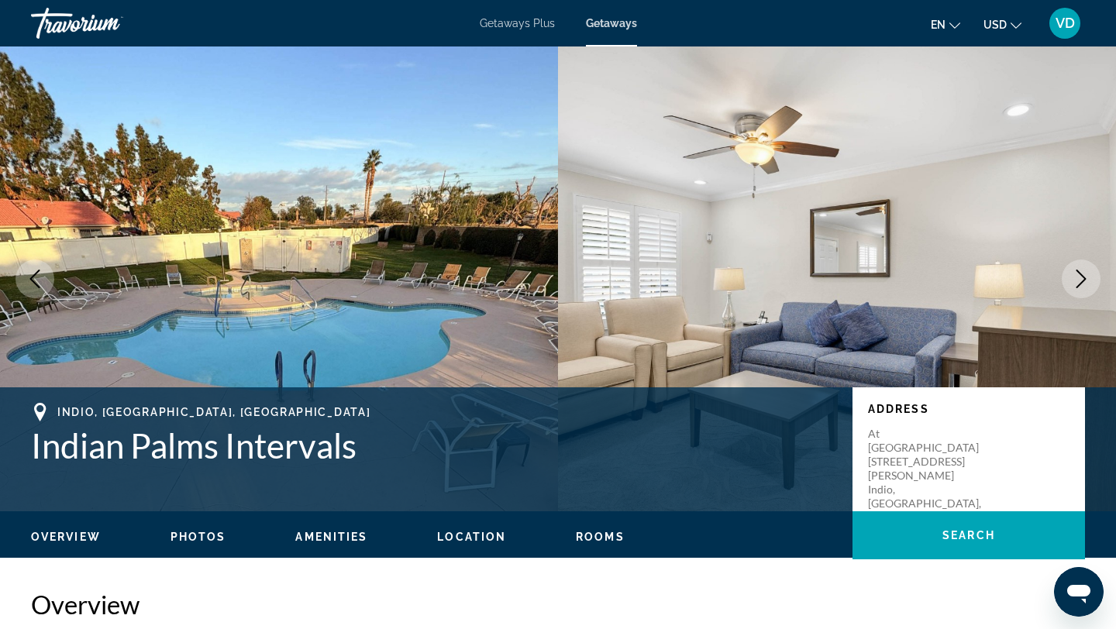
click at [1081, 278] on icon "Next image" at bounding box center [1081, 279] width 19 height 19
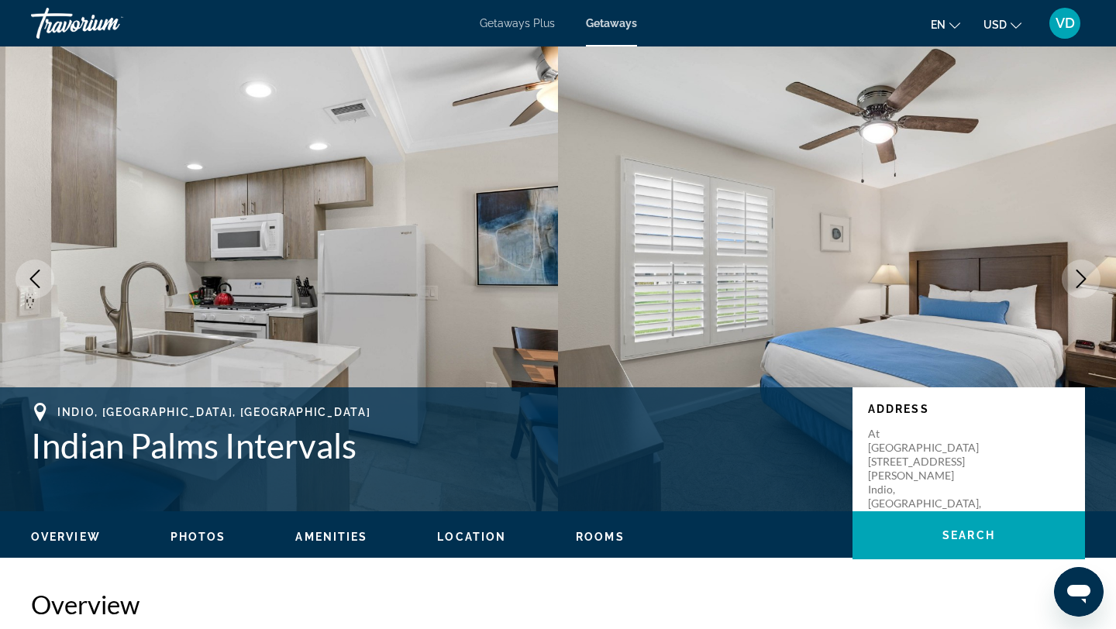
click at [1081, 280] on icon "Next image" at bounding box center [1081, 279] width 19 height 19
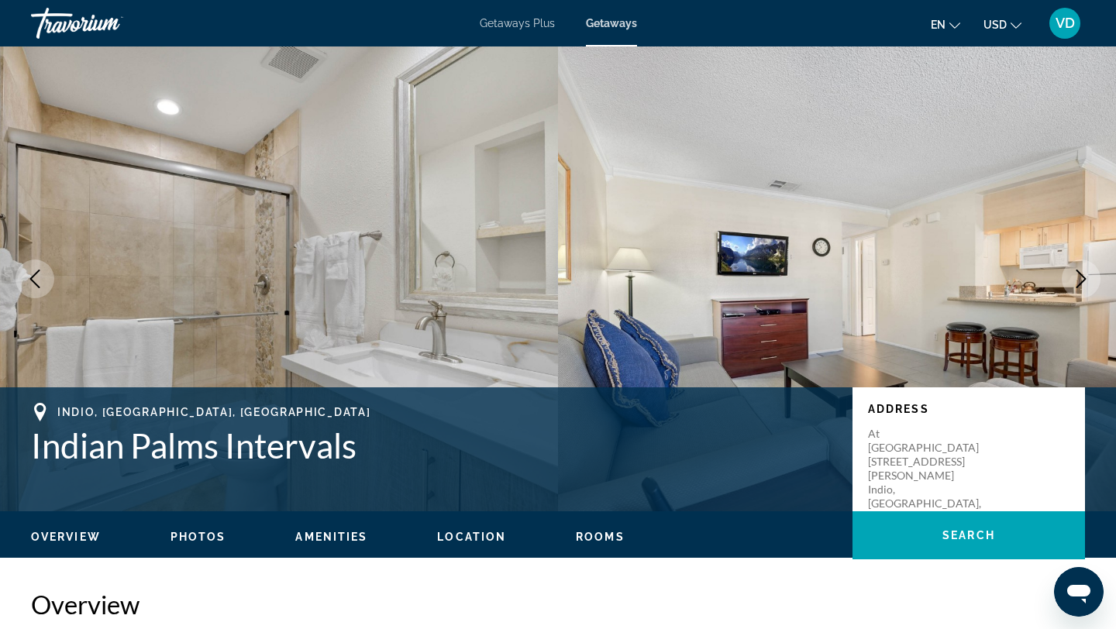
click at [1081, 280] on icon "Next image" at bounding box center [1081, 279] width 19 height 19
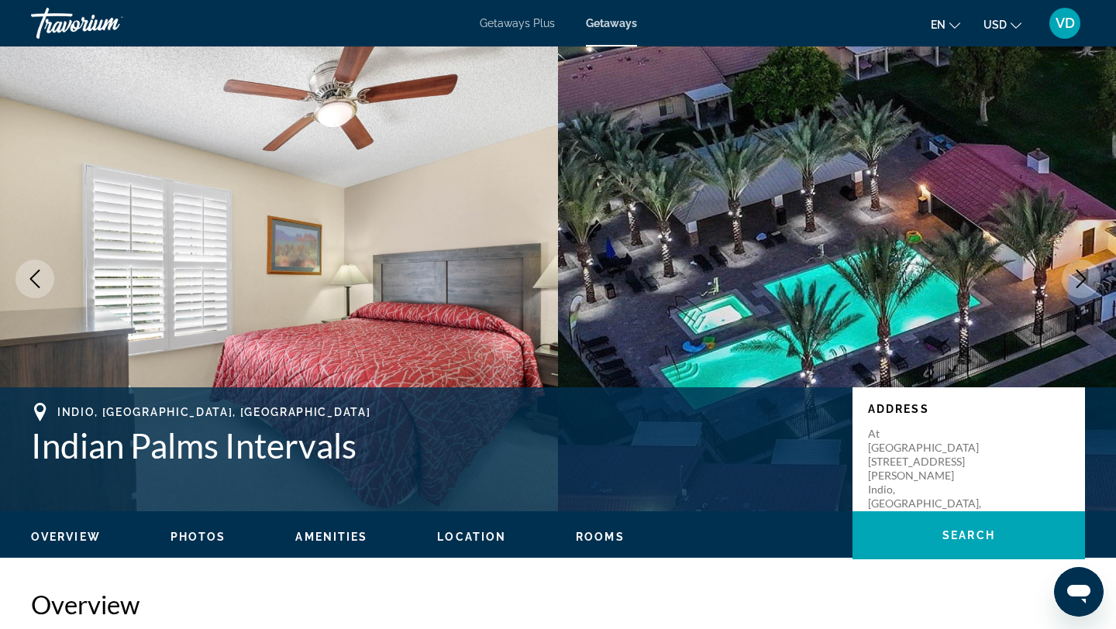
click at [1081, 280] on icon "Next image" at bounding box center [1081, 279] width 19 height 19
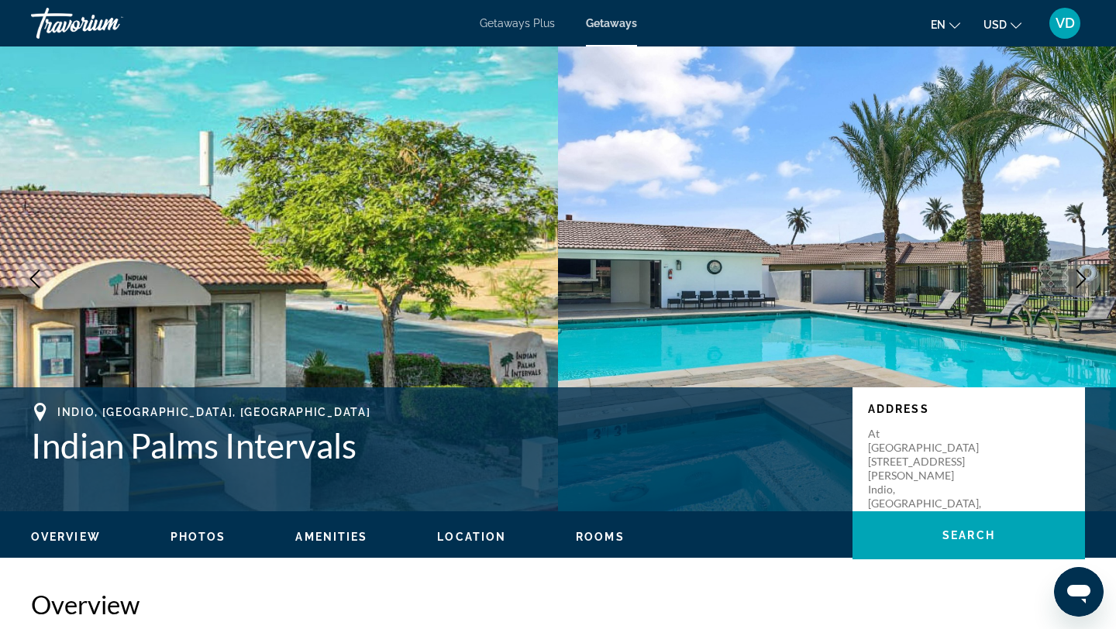
click at [1081, 280] on icon "Next image" at bounding box center [1081, 279] width 19 height 19
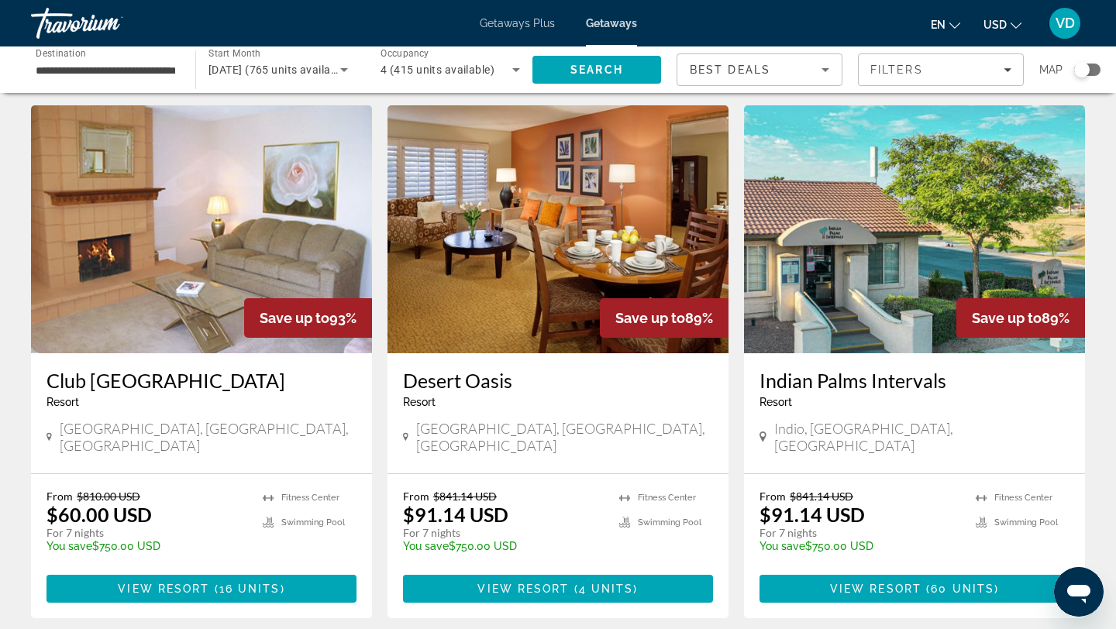
scroll to position [53, 0]
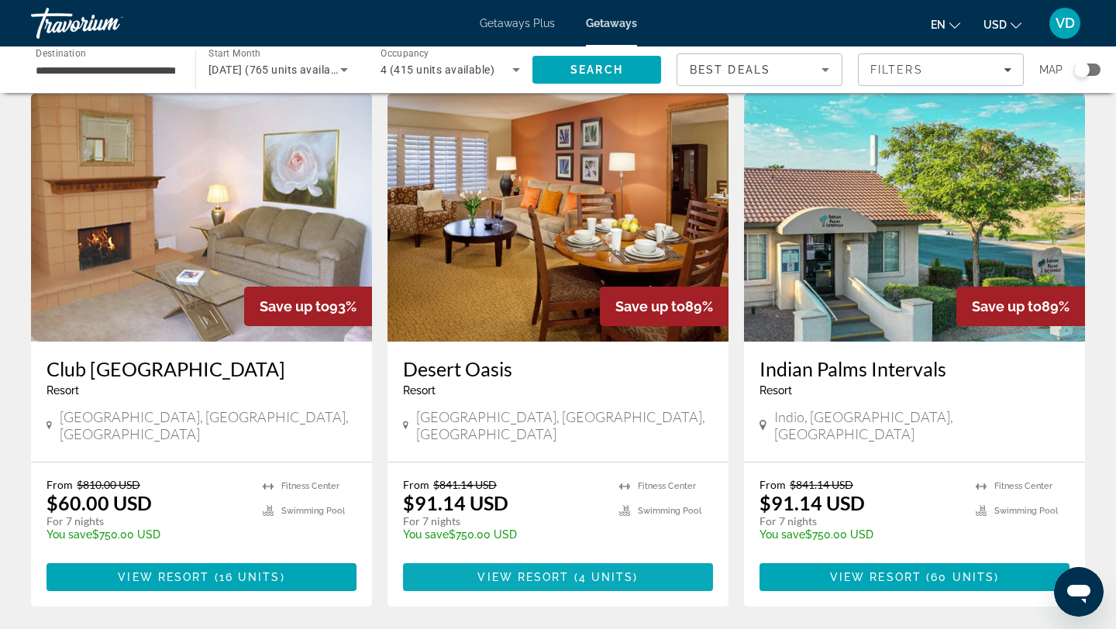
click at [575, 571] on span "( 4 units )" at bounding box center [604, 577] width 69 height 12
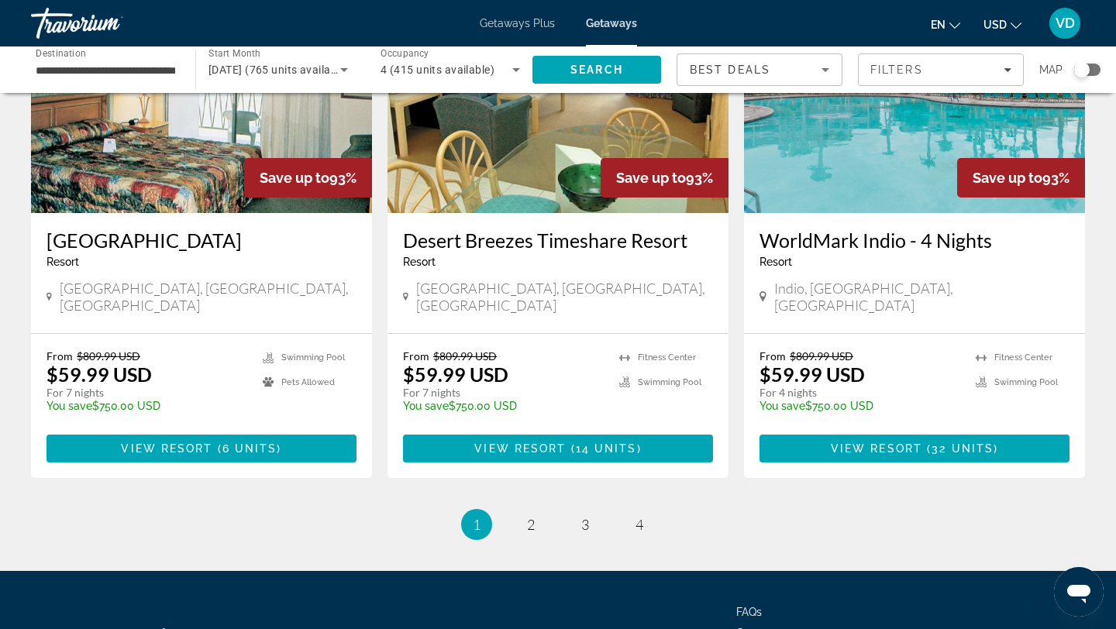
scroll to position [1949, 0]
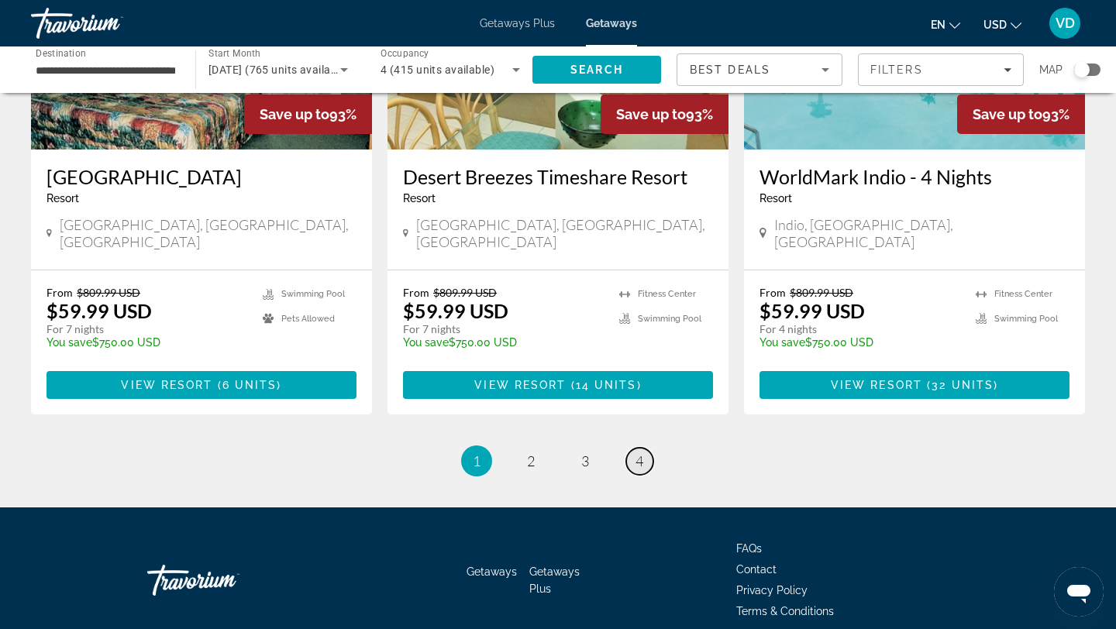
click at [640, 453] on span "4" at bounding box center [639, 461] width 8 height 17
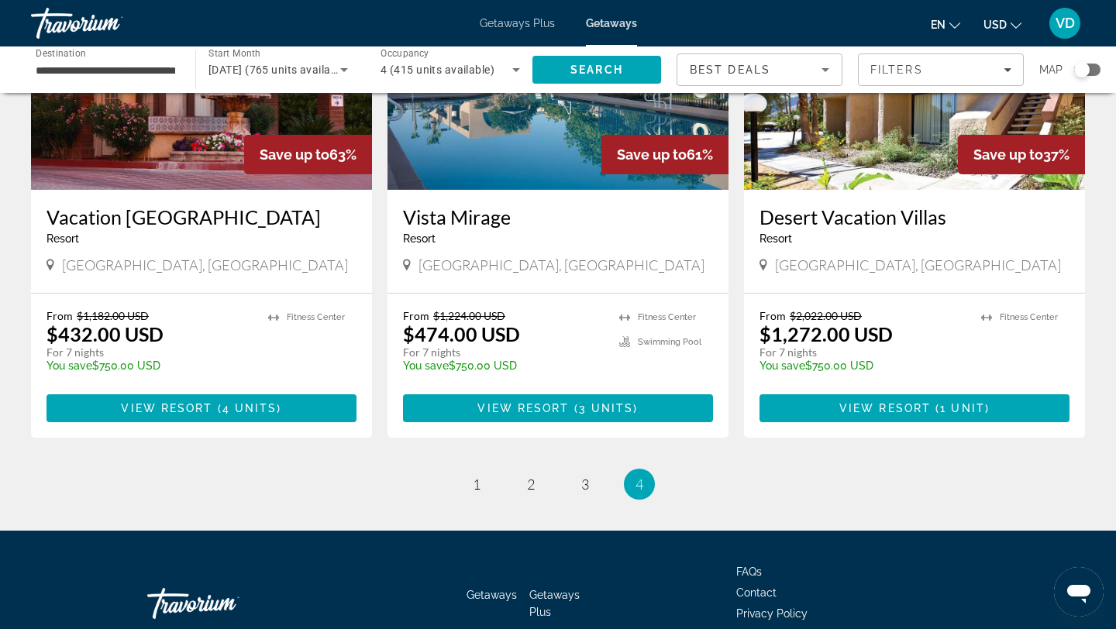
scroll to position [209, 0]
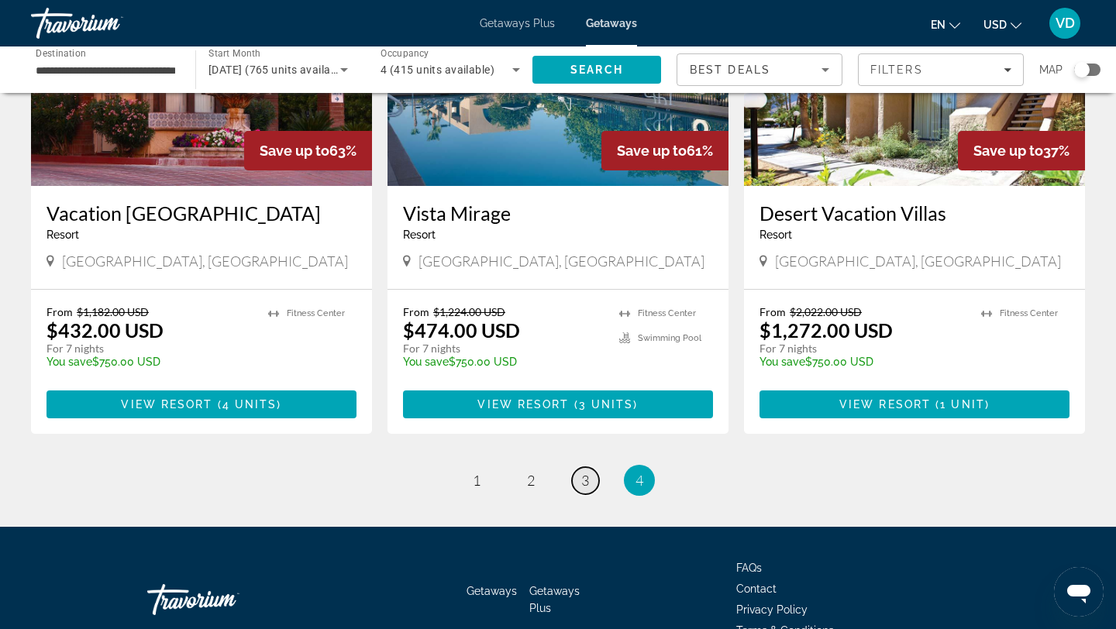
click at [580, 494] on link "page 3" at bounding box center [585, 480] width 27 height 27
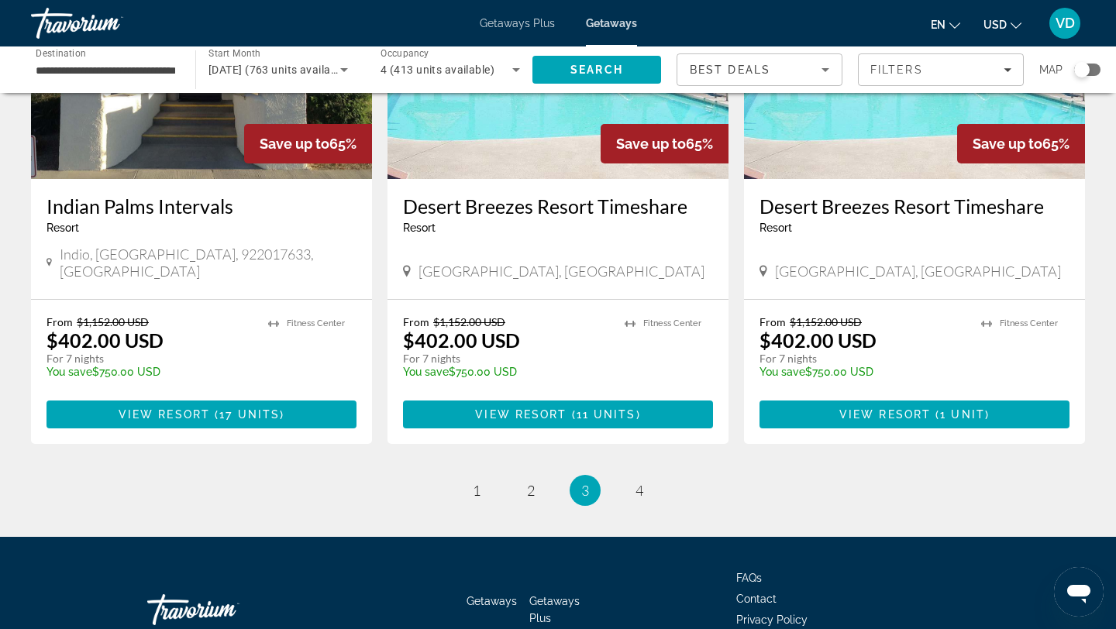
scroll to position [1960, 0]
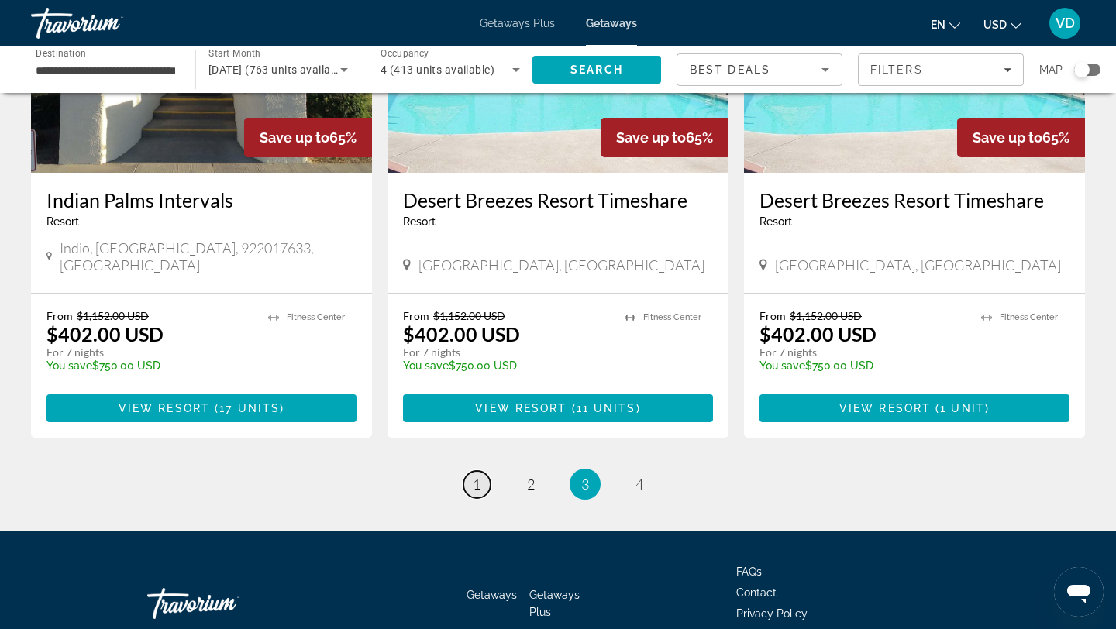
click at [474, 476] on span "1" at bounding box center [477, 484] width 8 height 17
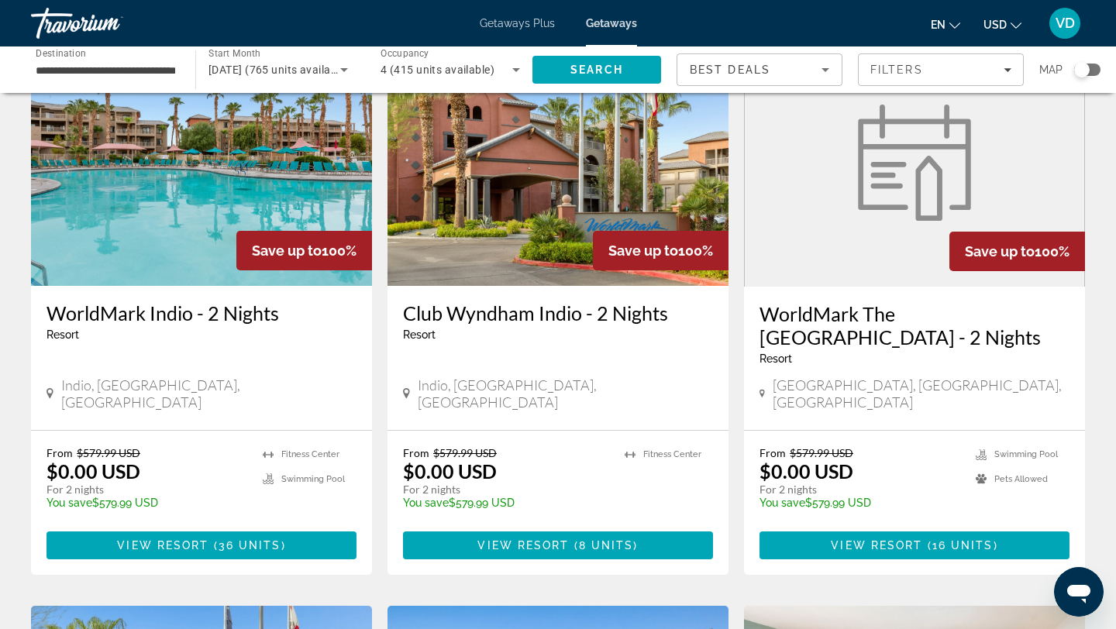
scroll to position [108, 0]
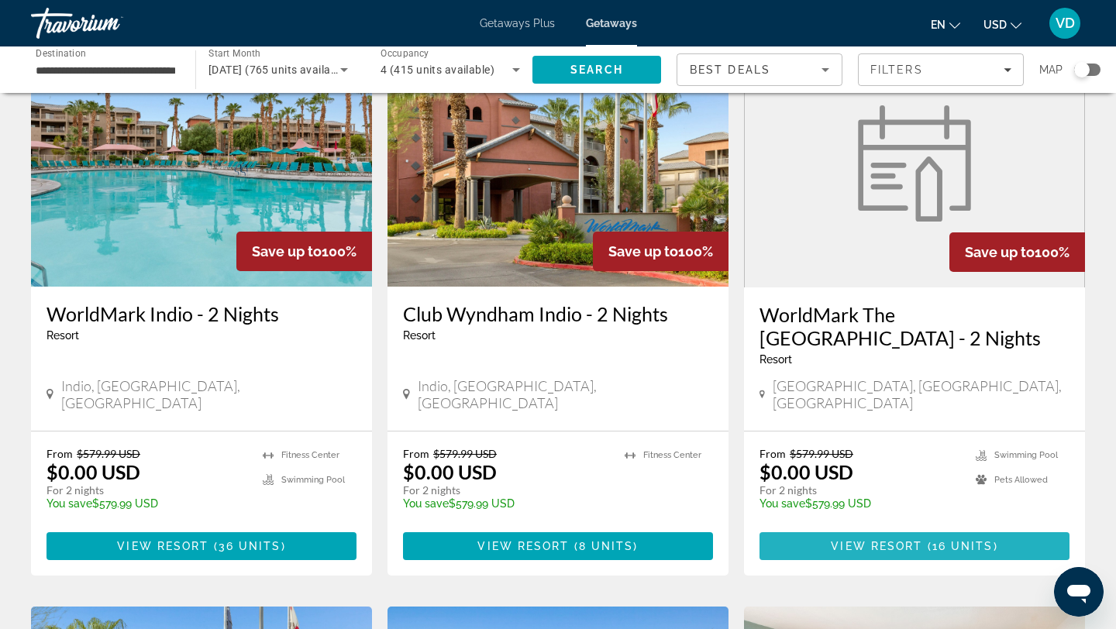
click at [879, 540] on span "View Resort" at bounding box center [876, 546] width 91 height 12
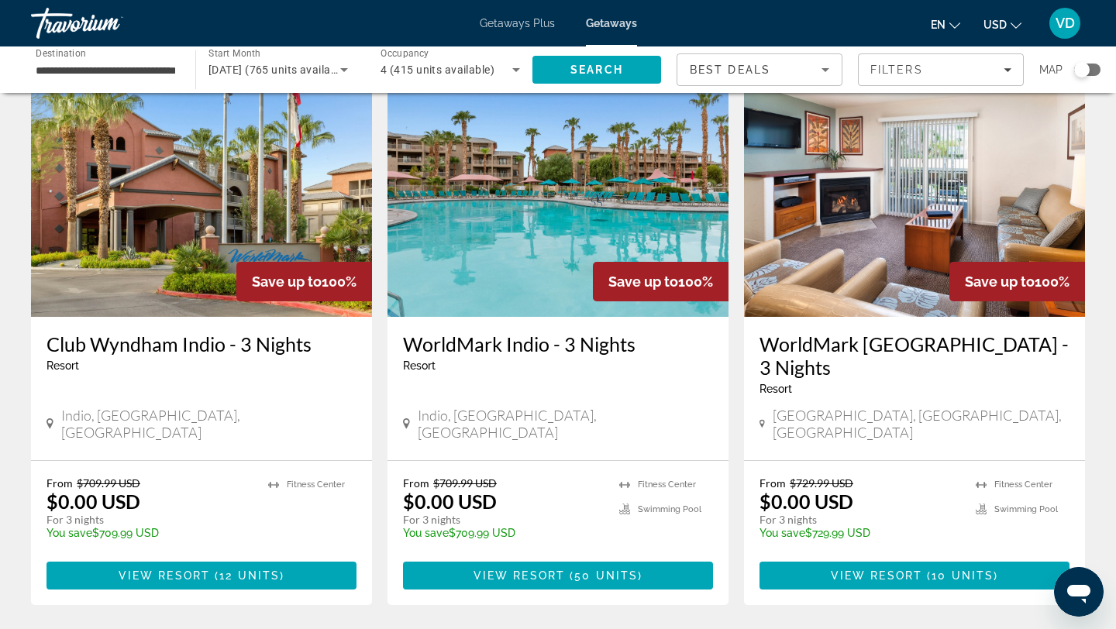
scroll to position [649, 0]
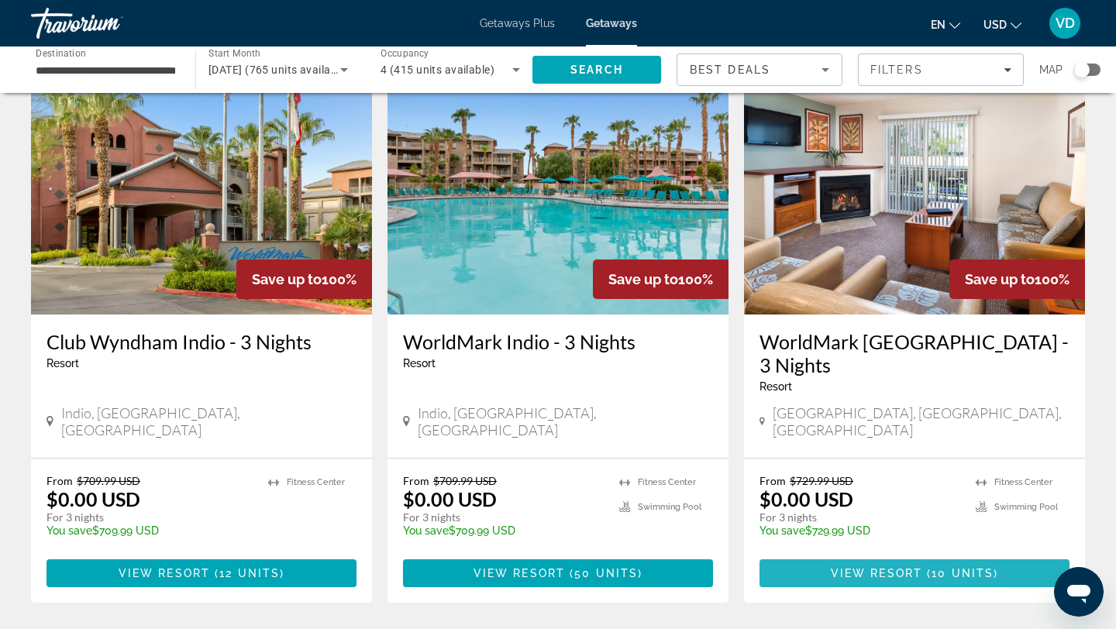
click at [865, 567] on span "View Resort" at bounding box center [876, 573] width 91 height 12
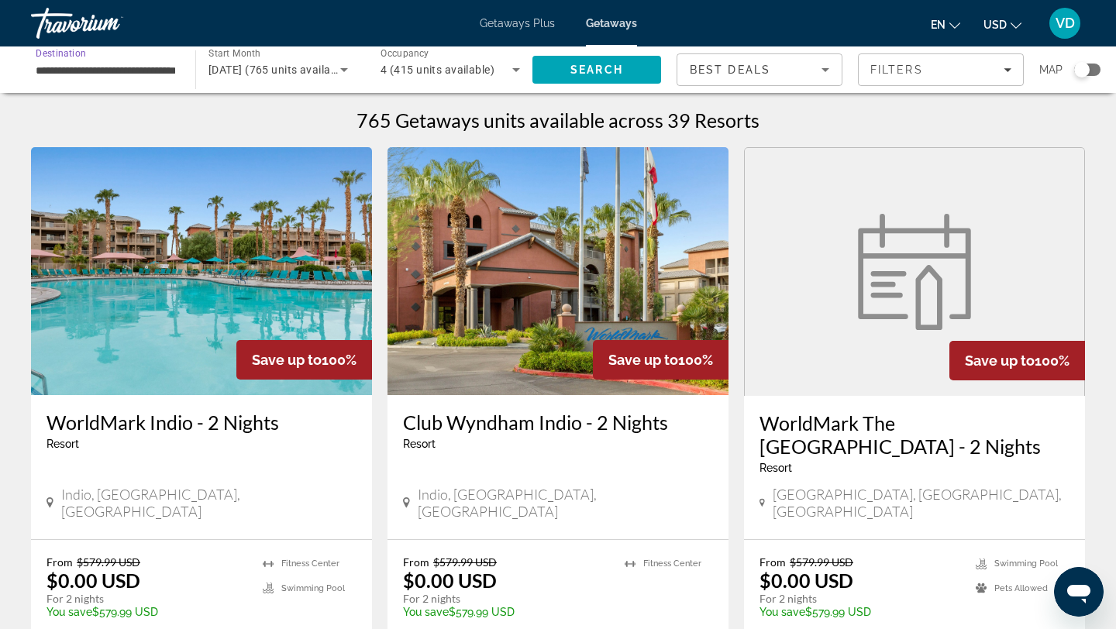
click at [172, 71] on input "**********" at bounding box center [105, 70] width 139 height 19
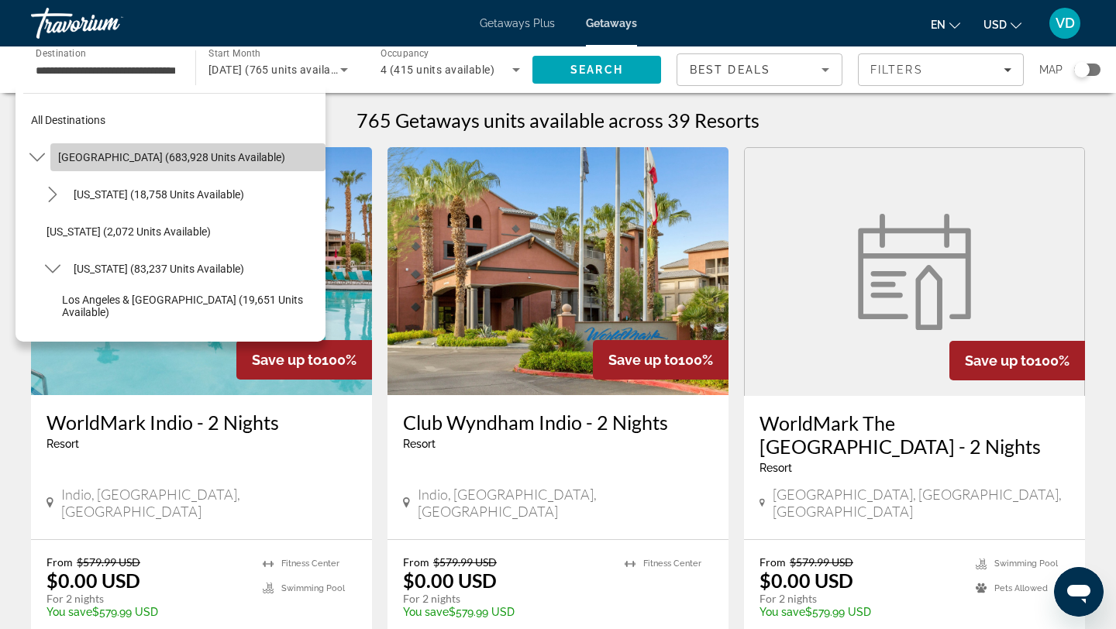
click at [85, 152] on span "United States (683,928 units available)" at bounding box center [171, 157] width 227 height 12
type input "**********"
